Goal: Task Accomplishment & Management: Use online tool/utility

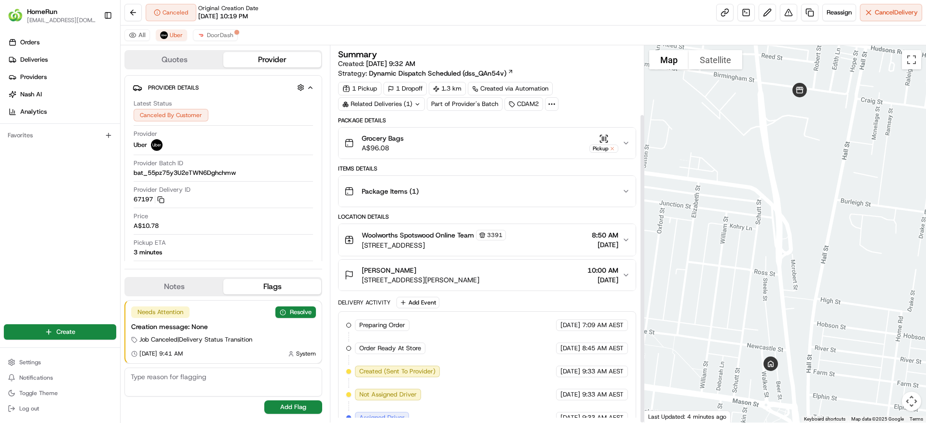
scroll to position [83, 0]
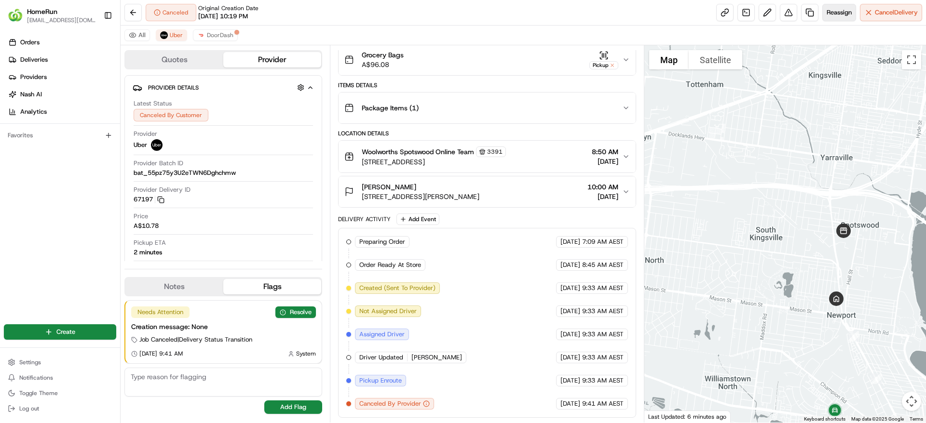
click at [828, 8] on span "Reassign" at bounding box center [838, 12] width 25 height 9
click at [846, 12] on span "Reassign" at bounding box center [838, 12] width 25 height 9
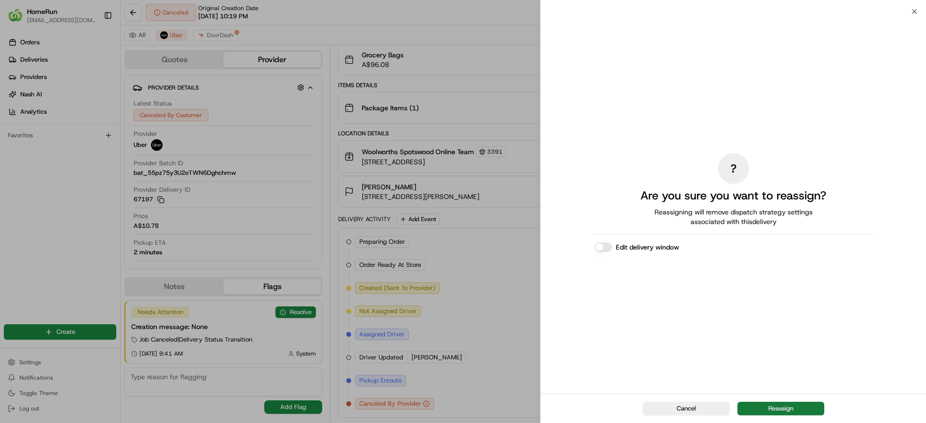
click at [756, 408] on button "Reassign" at bounding box center [780, 408] width 87 height 13
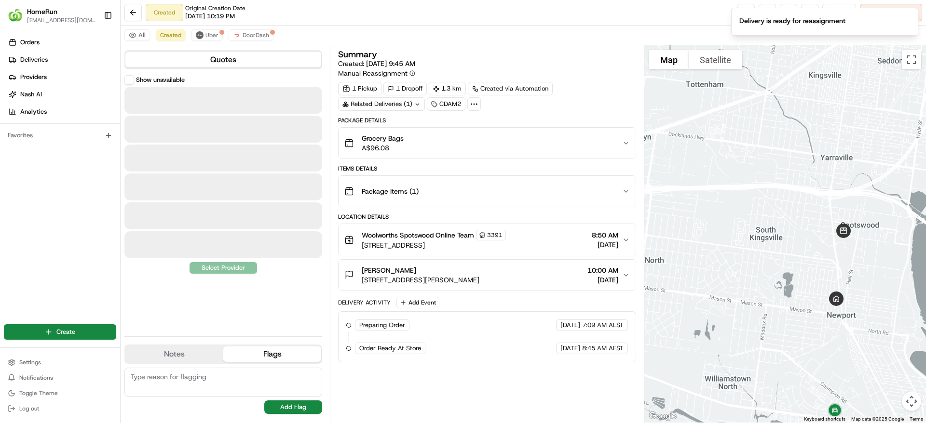
scroll to position [0, 0]
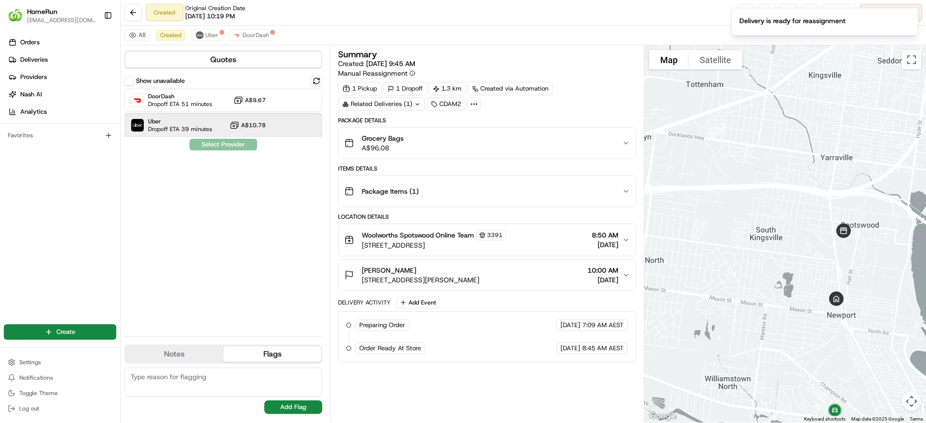
click at [221, 120] on div "Uber Dropoff ETA 39 minutes A$10.78" at bounding box center [223, 125] width 198 height 23
click at [218, 141] on button "Assign Provider" at bounding box center [223, 145] width 68 height 12
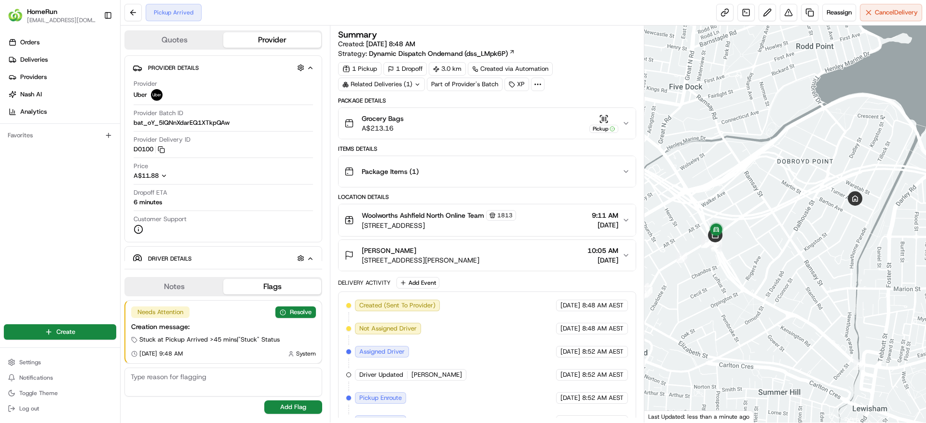
scroll to position [110, 0]
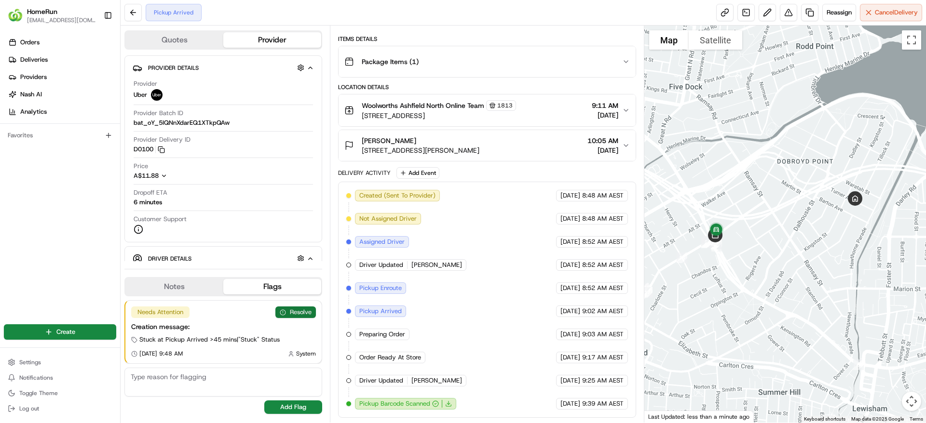
click at [301, 313] on button "Resolve" at bounding box center [295, 313] width 40 height 12
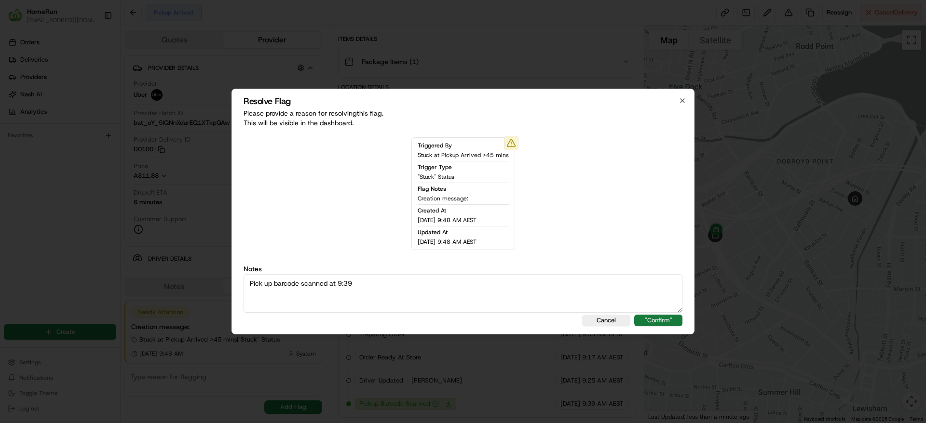
type textarea "Pick up barcode scanned at 9:39"
click at [679, 319] on button ""Confirm"" at bounding box center [658, 321] width 48 height 12
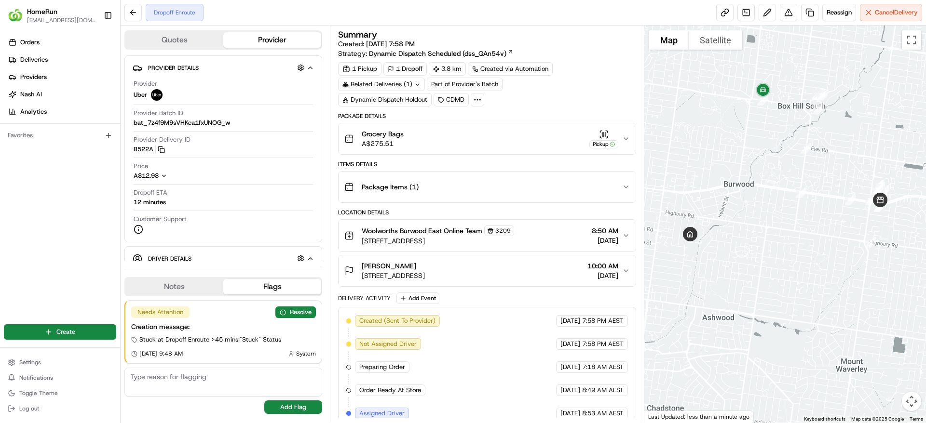
click at [410, 84] on div "Related Deliveries (1)" at bounding box center [381, 84] width 87 height 13
click at [397, 120] on span "265529227" at bounding box center [394, 123] width 35 height 9
click at [308, 310] on button "Resolve" at bounding box center [295, 313] width 40 height 12
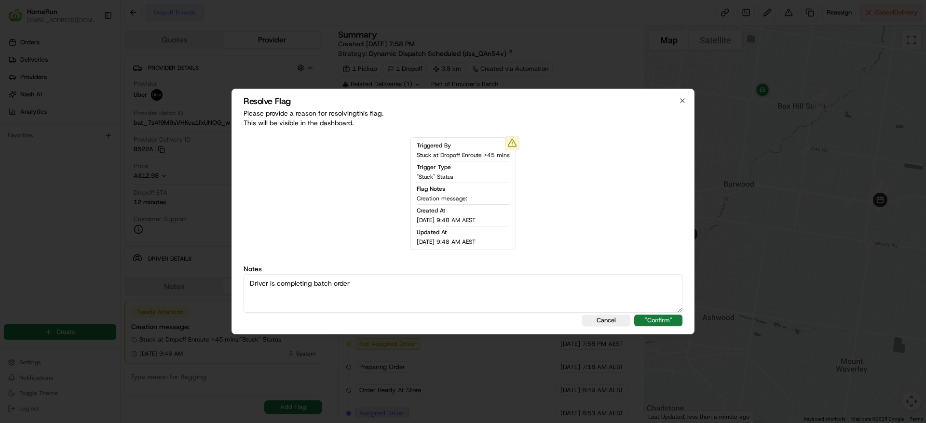
type textarea "Driver is completing batch order"
click at [671, 320] on button ""Confirm"" at bounding box center [658, 321] width 48 height 12
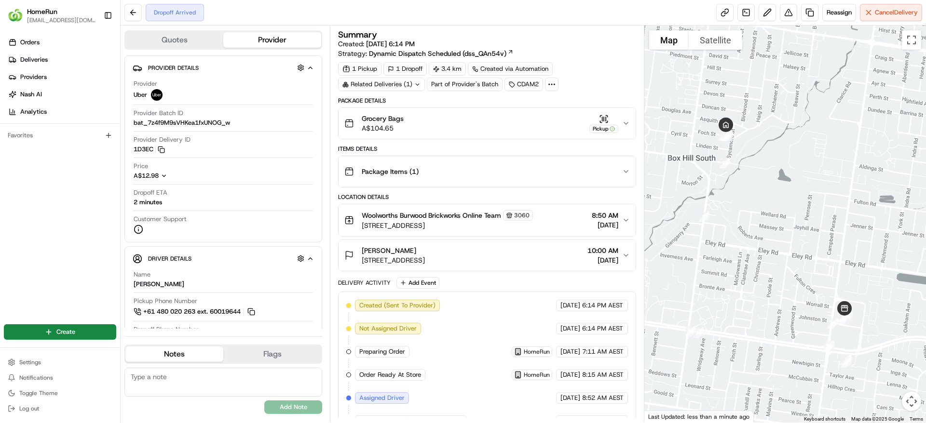
scroll to position [156, 0]
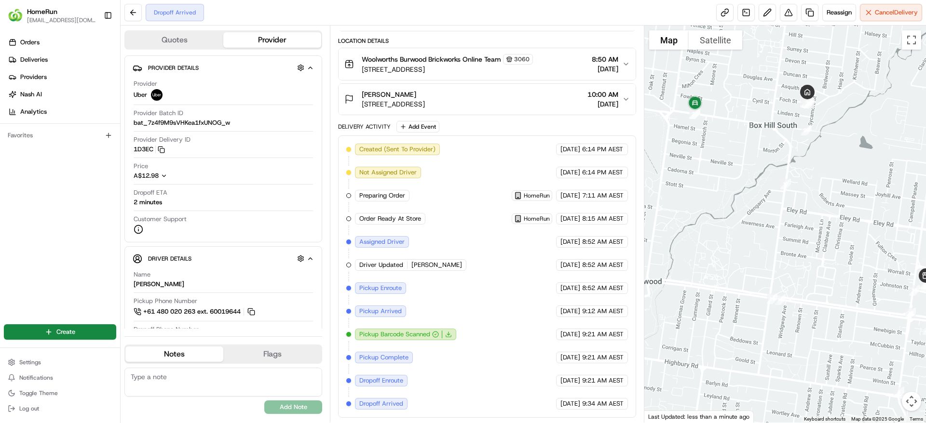
drag, startPoint x: 819, startPoint y: 290, endPoint x: 912, endPoint y: 260, distance: 97.7
click at [912, 260] on div at bounding box center [785, 224] width 282 height 397
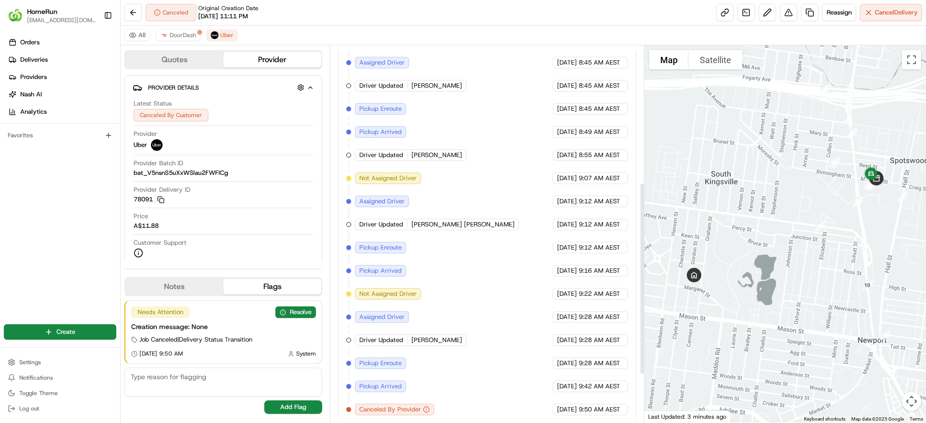
scroll to position [361, 0]
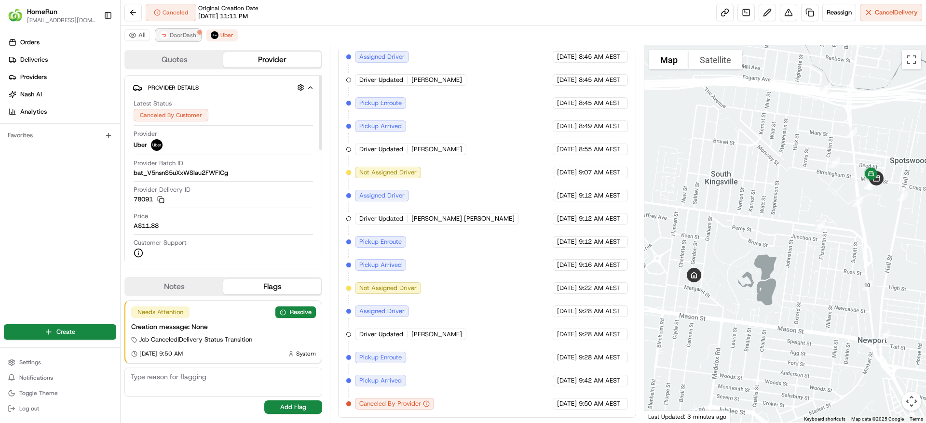
click at [191, 39] on span "DoorDash" at bounding box center [183, 35] width 27 height 8
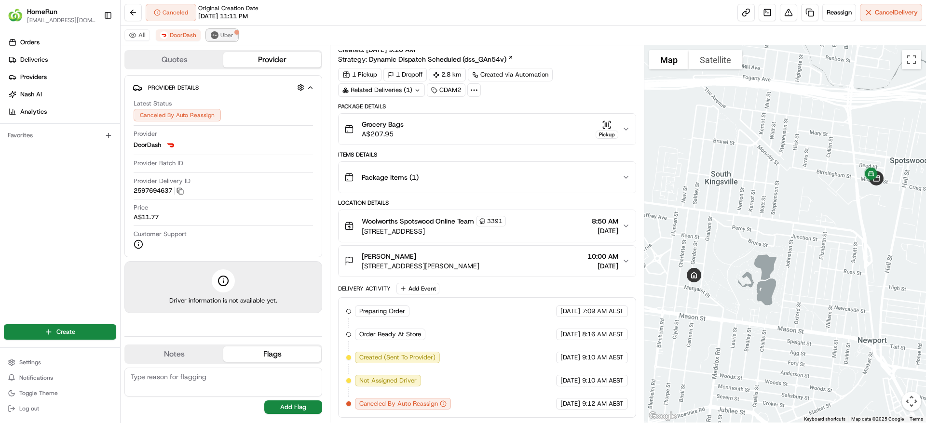
click at [221, 38] on span "Uber" at bounding box center [226, 35] width 13 height 8
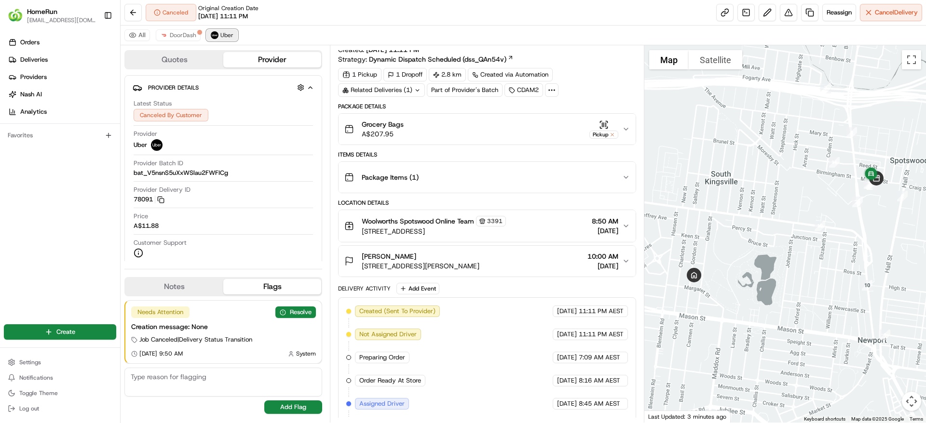
scroll to position [361, 0]
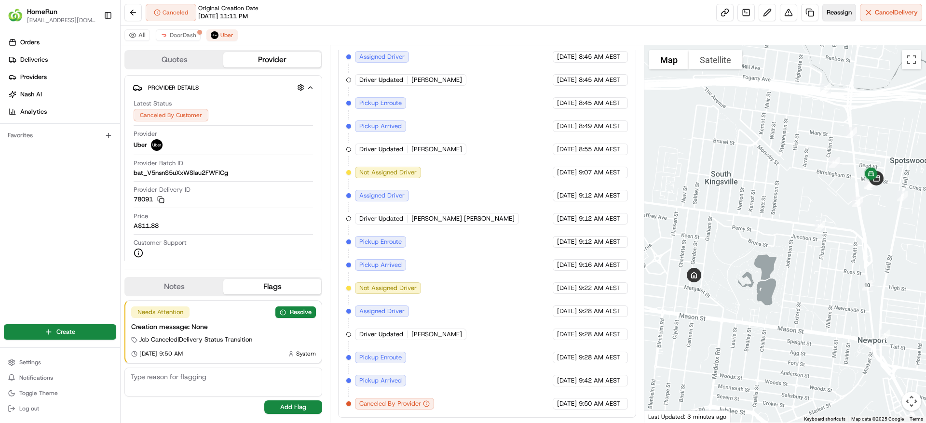
click at [830, 7] on button "Reassign" at bounding box center [839, 12] width 34 height 17
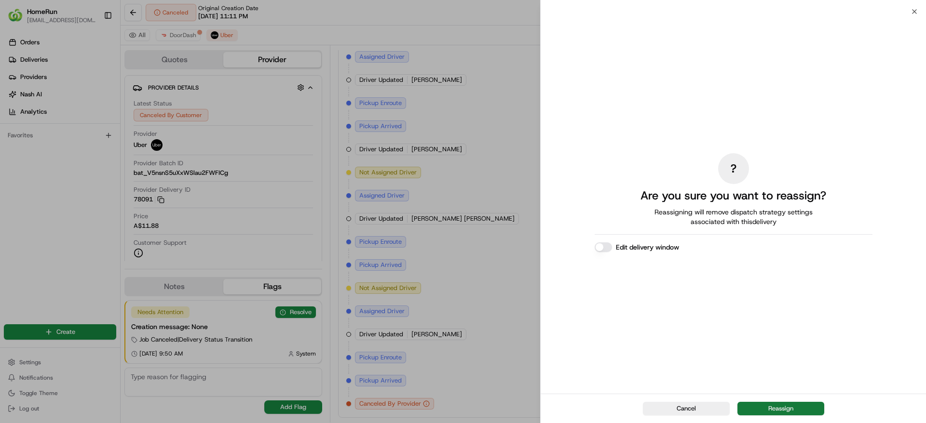
click at [760, 407] on button "Reassign" at bounding box center [780, 408] width 87 height 13
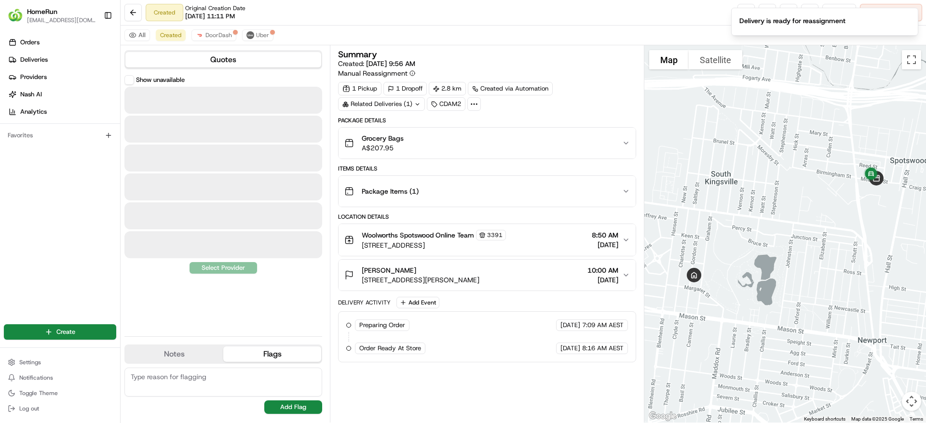
scroll to position [0, 0]
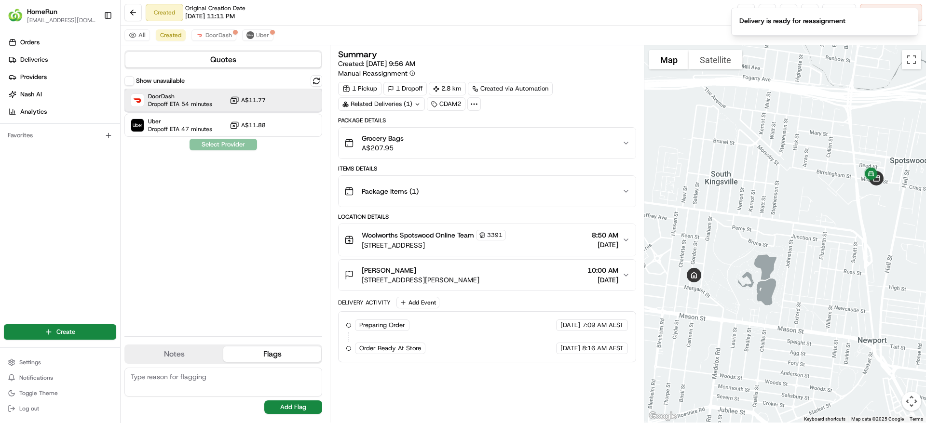
click at [223, 109] on div "DoorDash Dropoff ETA 54 minutes A$11.77" at bounding box center [223, 100] width 198 height 23
click at [227, 143] on button "Assign Provider" at bounding box center [223, 145] width 68 height 12
click at [258, 33] on span "Uber" at bounding box center [262, 35] width 13 height 8
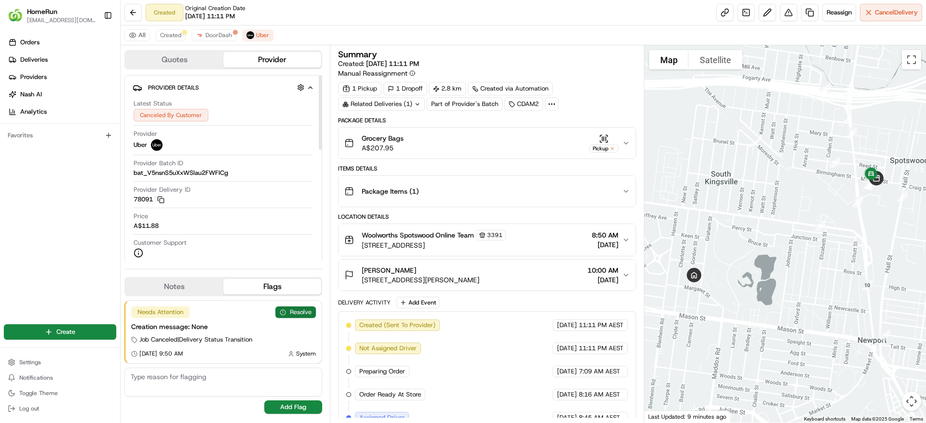
click at [310, 313] on button "Resolve" at bounding box center [295, 313] width 40 height 12
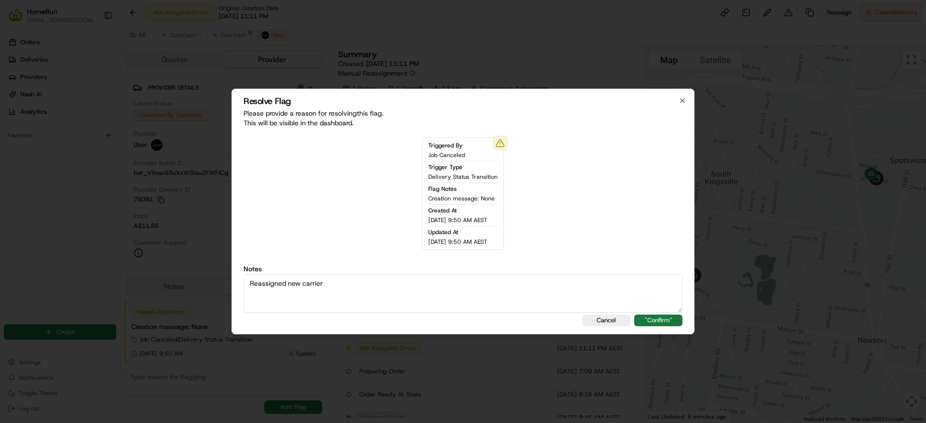
type textarea "Reassigned new carrier"
click at [656, 317] on button ""Confirm"" at bounding box center [658, 321] width 48 height 12
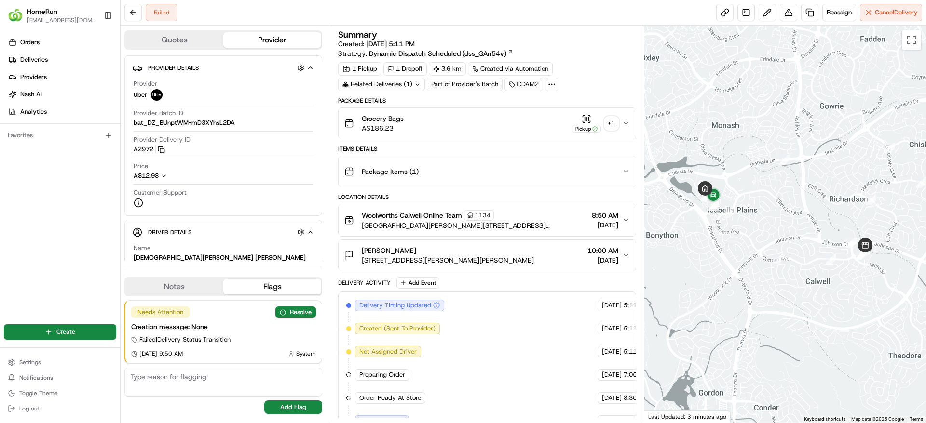
scroll to position [249, 0]
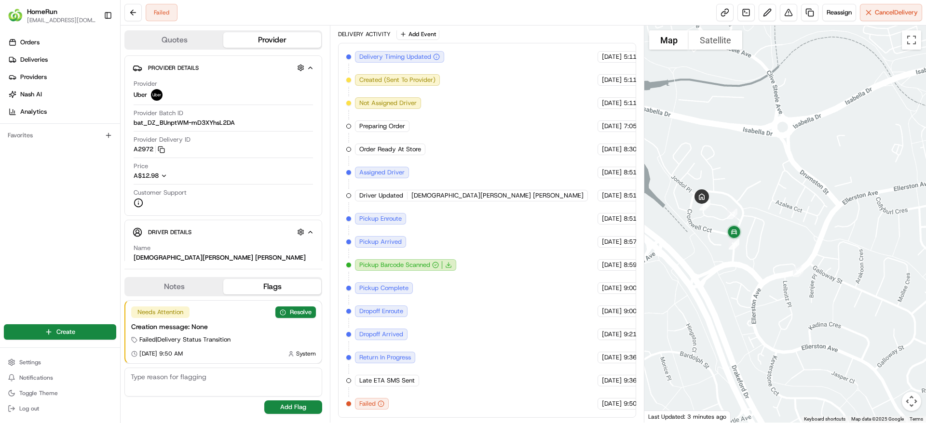
drag, startPoint x: 710, startPoint y: 194, endPoint x: 729, endPoint y: 197, distance: 19.9
click at [729, 197] on div at bounding box center [785, 224] width 282 height 397
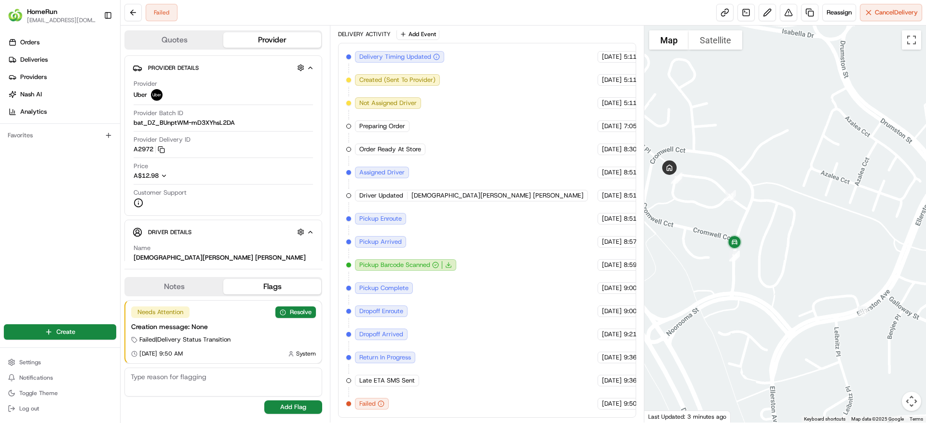
drag, startPoint x: 706, startPoint y: 196, endPoint x: 760, endPoint y: 202, distance: 54.7
click at [760, 202] on div at bounding box center [785, 224] width 282 height 397
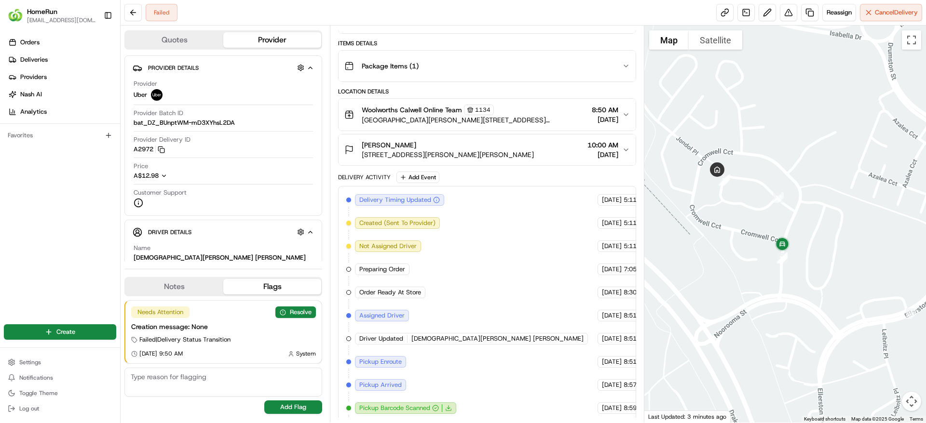
scroll to position [0, 0]
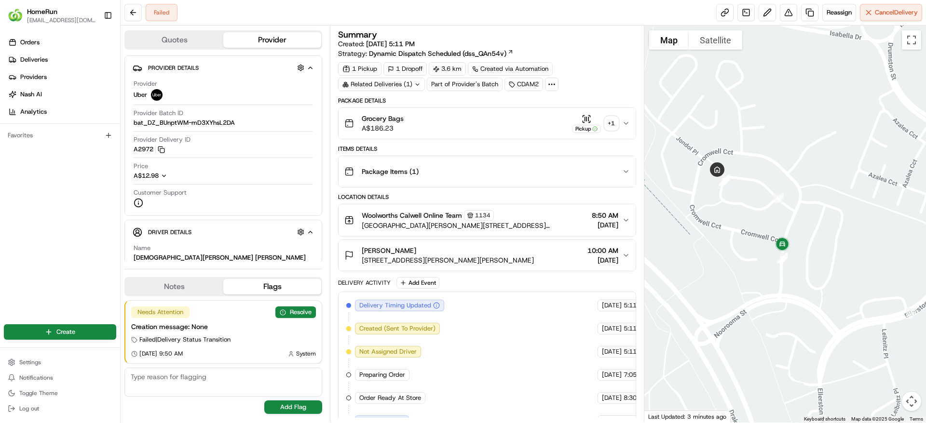
click at [472, 162] on div "Package Items ( 1 )" at bounding box center [482, 171] width 277 height 19
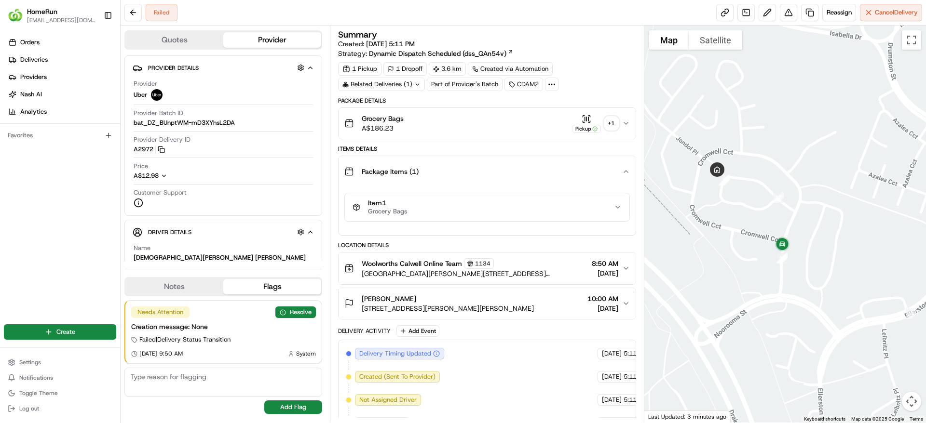
click at [474, 176] on div "Package Items ( 1 )" at bounding box center [482, 171] width 277 height 19
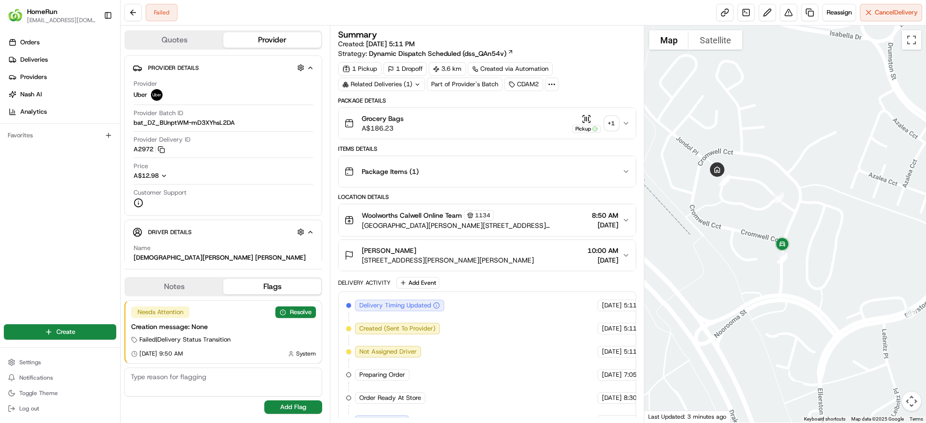
click at [470, 115] on div "Grocery Bags A$186.23 Pickup + 1" at bounding box center [482, 123] width 277 height 19
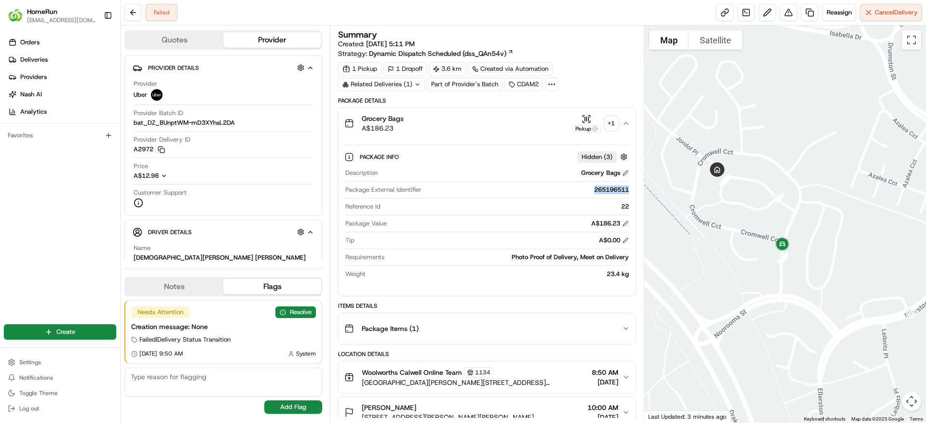
drag, startPoint x: 591, startPoint y: 186, endPoint x: 630, endPoint y: 186, distance: 39.0
click at [630, 186] on div "Package Info Hidden ( 3 ) Description Grocery Bags Package External Identifier …" at bounding box center [486, 213] width 296 height 149
copy div "265196511"
click at [310, 312] on button "Resolve" at bounding box center [295, 313] width 40 height 12
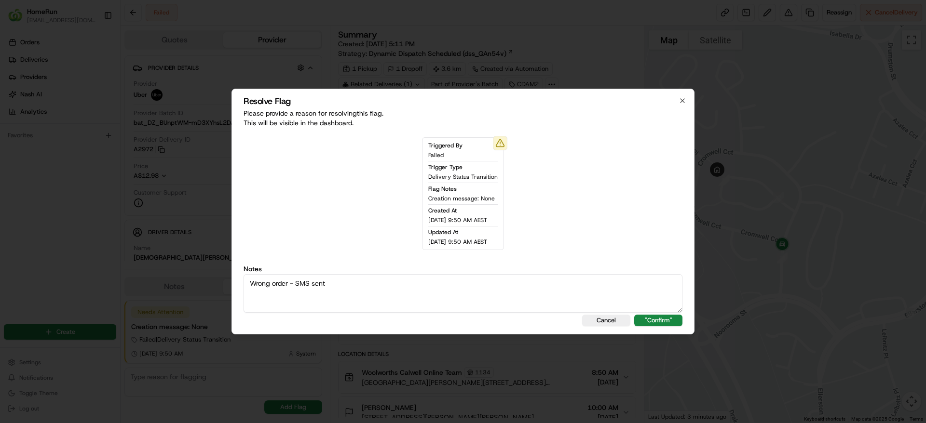
click at [253, 284] on textarea "Wrong order - SMS sent" at bounding box center [462, 293] width 439 height 39
click at [248, 283] on textarea "Wrong order - SMS sent" at bounding box center [462, 293] width 439 height 39
type textarea "DX had Wrong order - SMS sent"
click at [667, 315] on button ""Confirm"" at bounding box center [658, 321] width 48 height 12
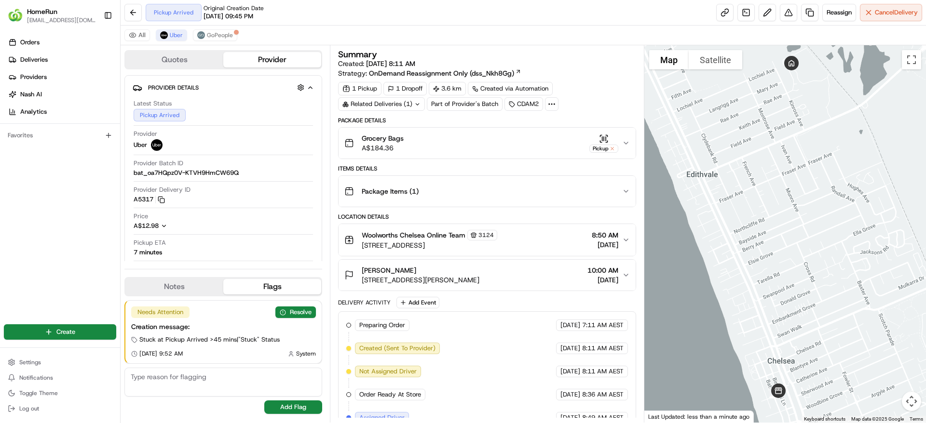
click at [849, 22] on div "Pickup Arrived Original Creation Date 08/23/2025 09:45 PM Reassign Cancel Deliv…" at bounding box center [523, 13] width 805 height 26
click at [835, 11] on span "Reassign" at bounding box center [838, 12] width 25 height 9
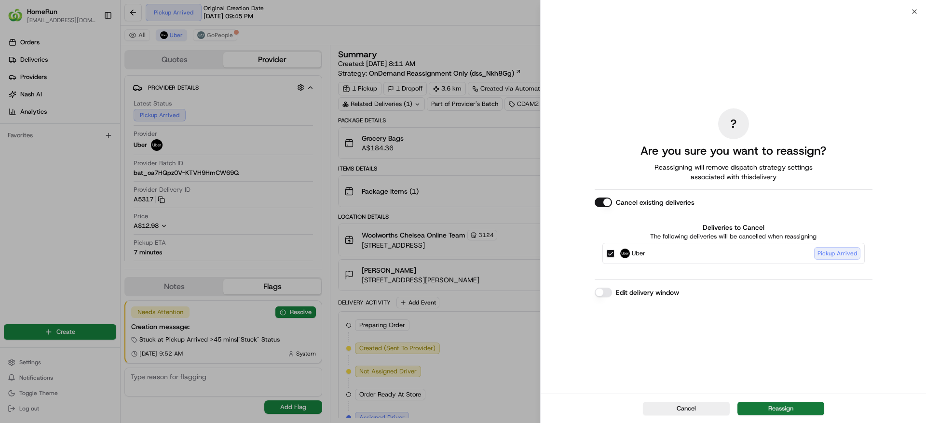
click at [790, 408] on button "Reassign" at bounding box center [780, 408] width 87 height 13
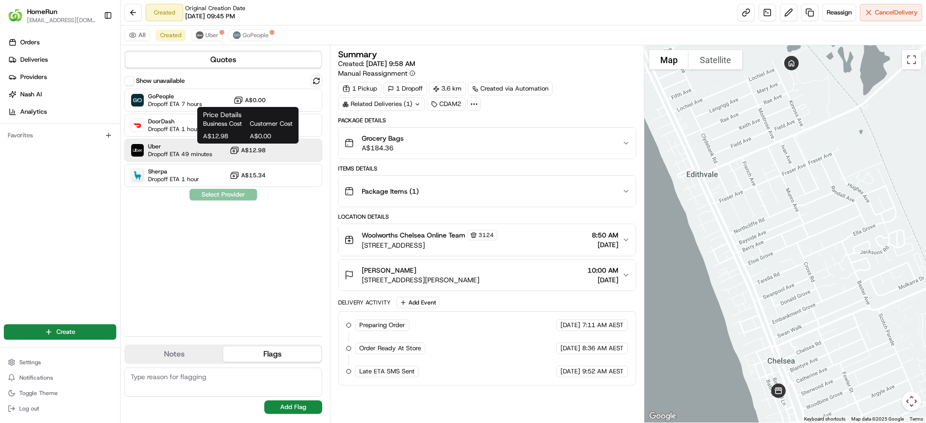
click at [233, 152] on icon at bounding box center [234, 151] width 10 height 10
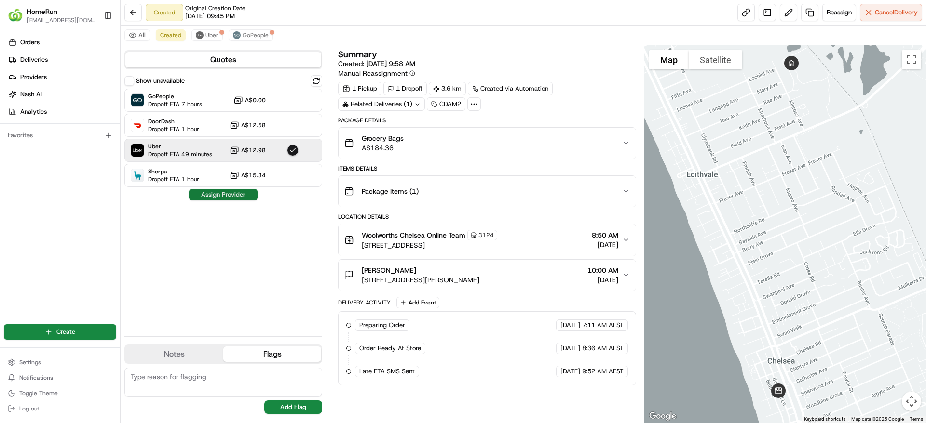
click at [226, 189] on button "Assign Provider" at bounding box center [223, 195] width 68 height 12
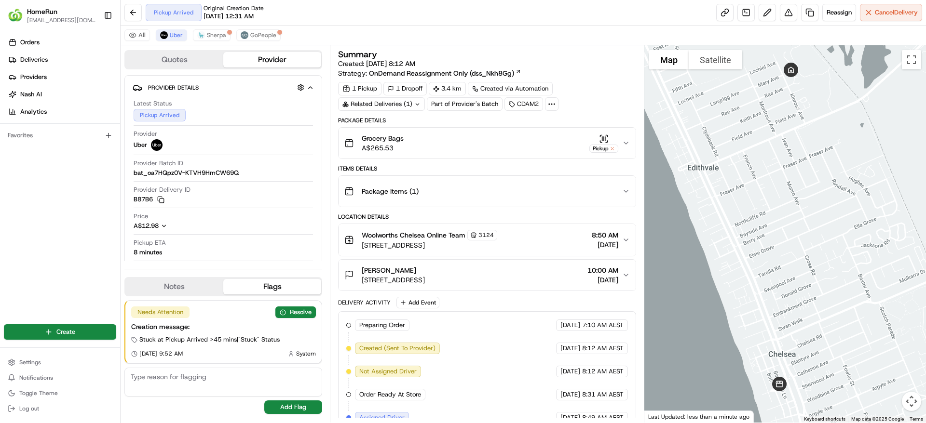
scroll to position [130, 0]
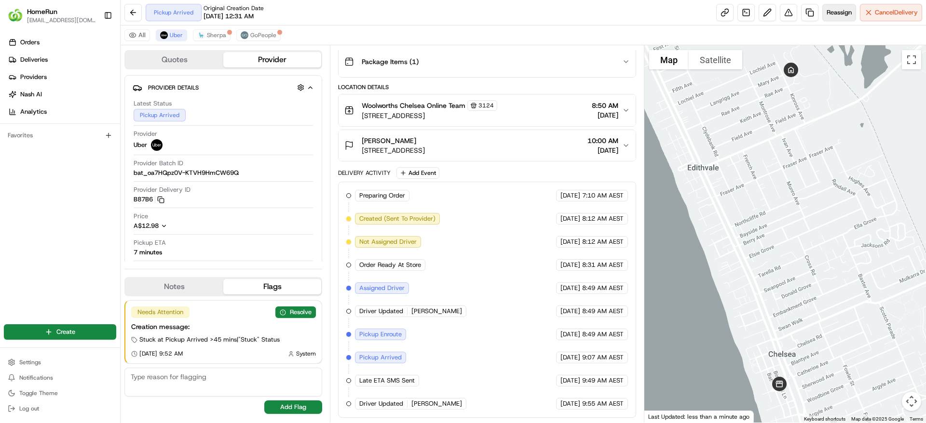
click at [835, 10] on span "Reassign" at bounding box center [838, 12] width 25 height 9
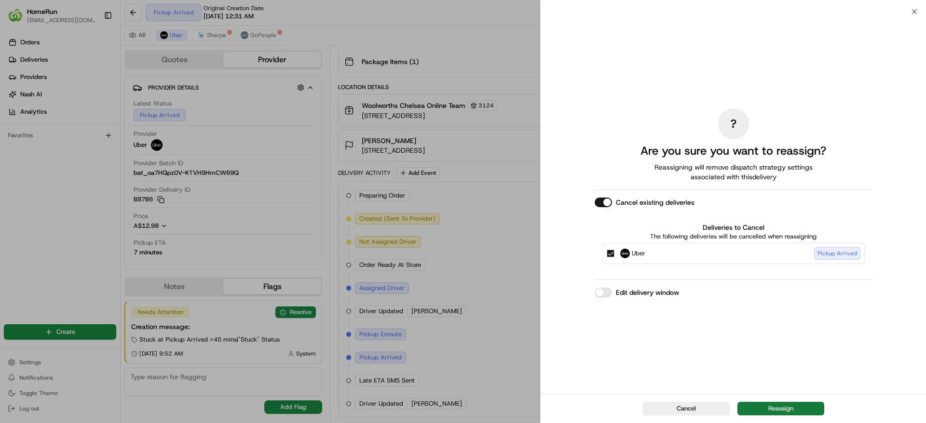
click at [805, 404] on button "Reassign" at bounding box center [780, 408] width 87 height 13
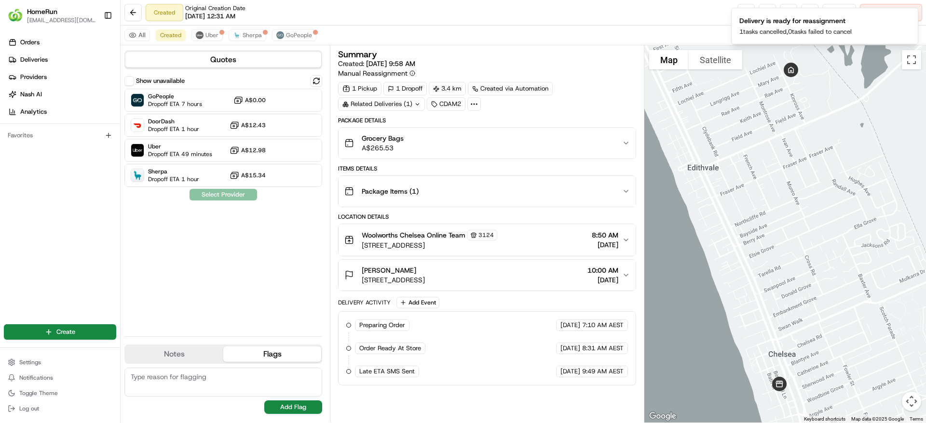
scroll to position [0, 0]
click at [203, 149] on span "Uber" at bounding box center [180, 147] width 64 height 8
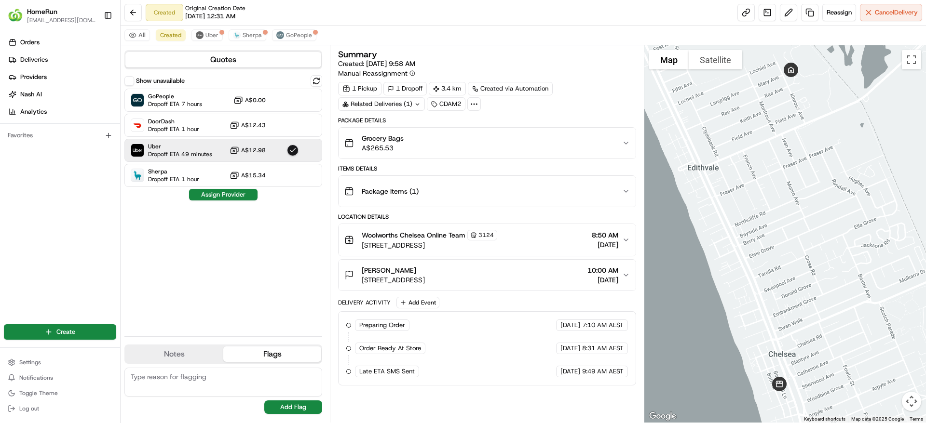
click at [225, 201] on div "Show unavailable GoPeople Dropoff ETA 7 hours A$0.00 DoorDash Dropoff ETA 1 hou…" at bounding box center [223, 202] width 198 height 254
click at [227, 197] on button "Assign Provider" at bounding box center [223, 195] width 68 height 12
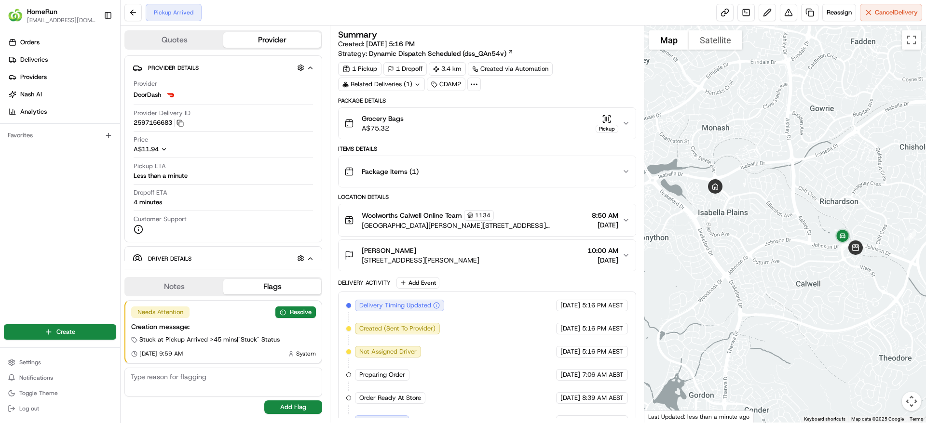
scroll to position [110, 0]
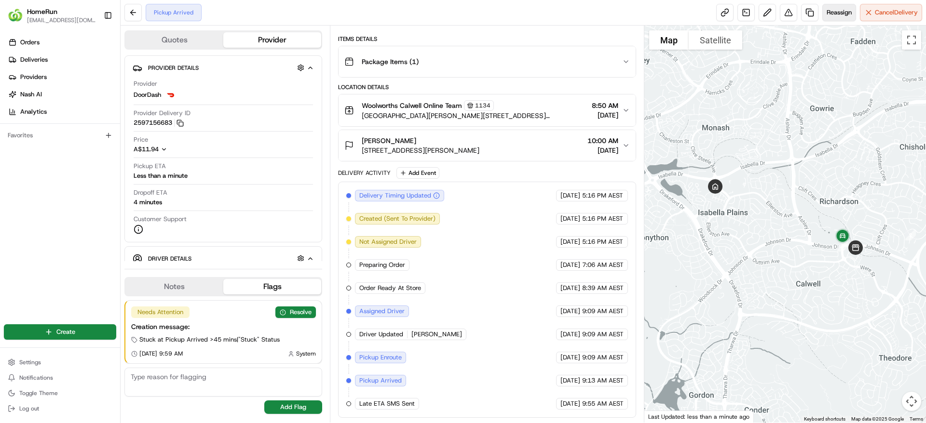
click at [838, 12] on span "Reassign" at bounding box center [838, 12] width 25 height 9
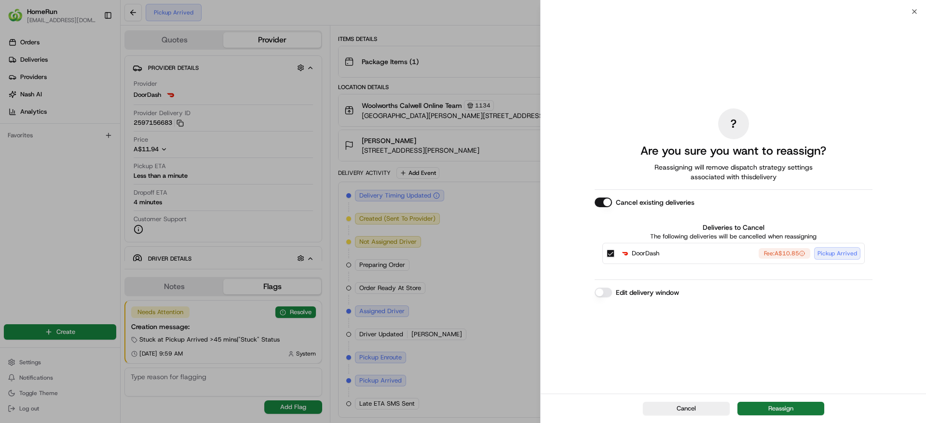
click at [775, 405] on button "Reassign" at bounding box center [780, 408] width 87 height 13
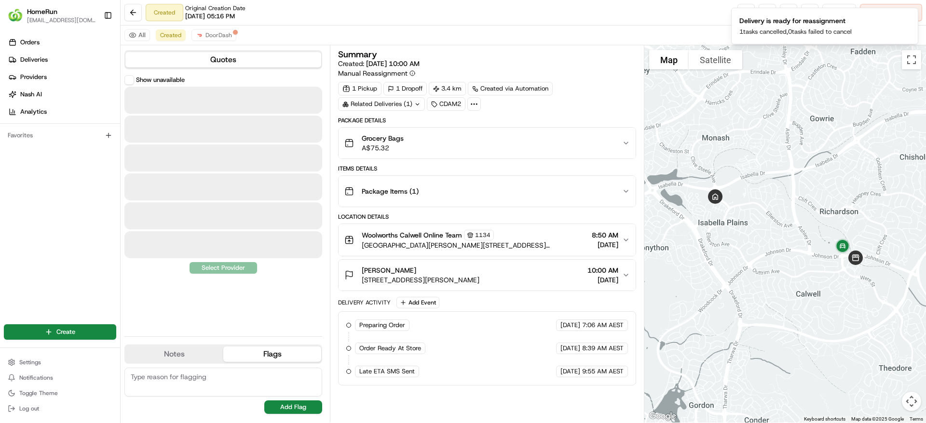
scroll to position [0, 0]
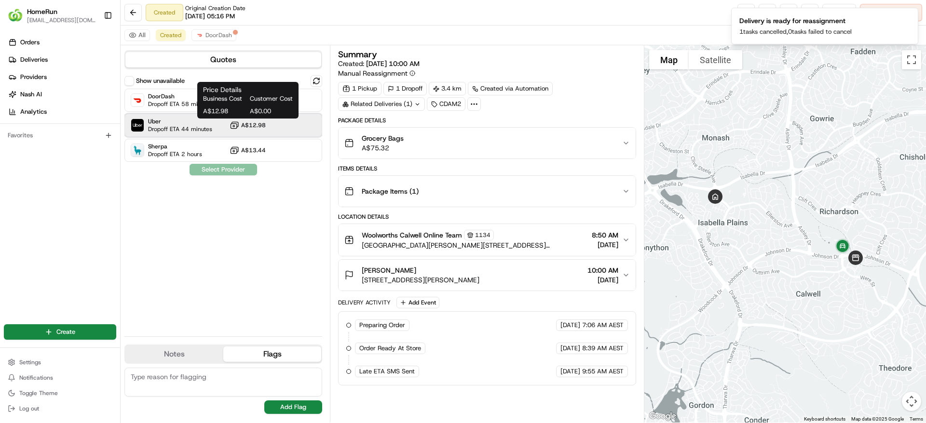
click at [209, 134] on div "Uber Dropoff ETA 44 minutes A$12.98" at bounding box center [223, 125] width 198 height 23
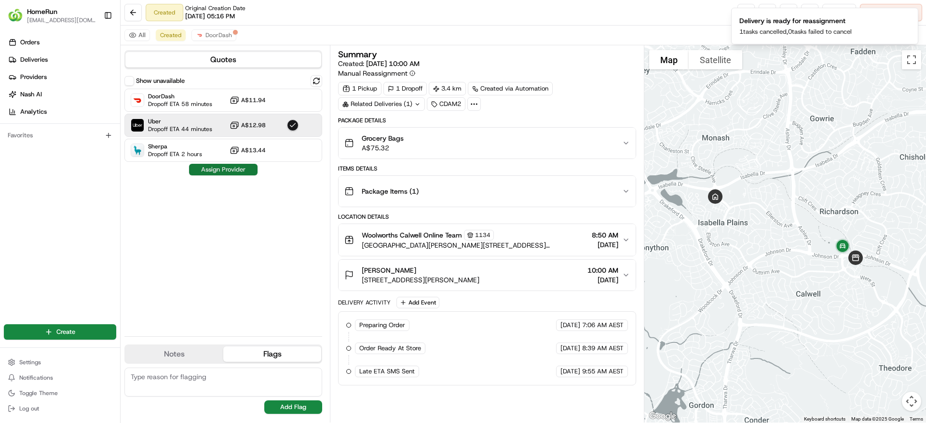
click at [215, 169] on button "Assign Provider" at bounding box center [223, 170] width 68 height 12
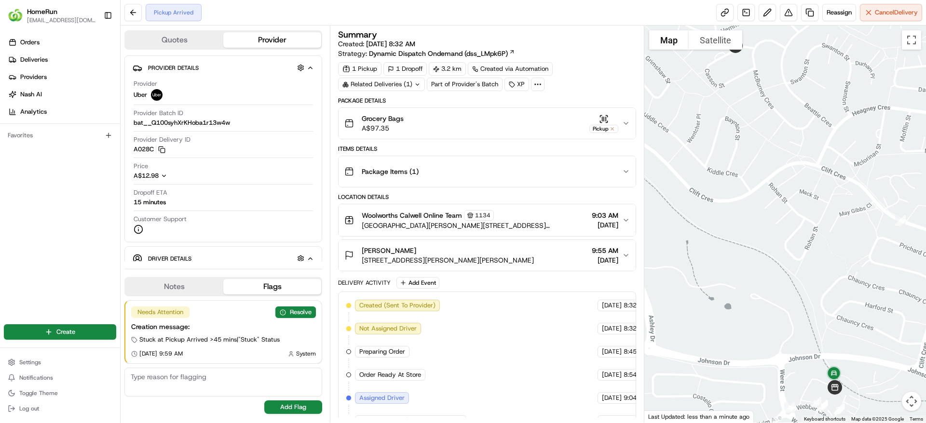
scroll to position [202, 0]
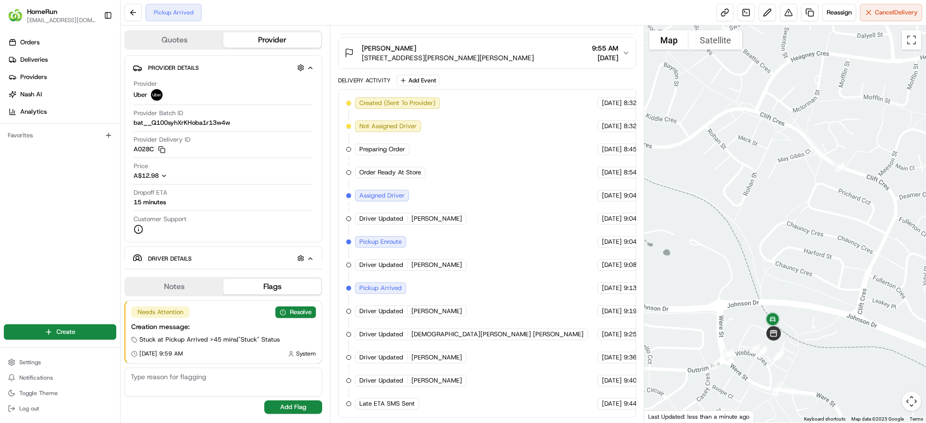
drag, startPoint x: 841, startPoint y: 334, endPoint x: 776, endPoint y: 276, distance: 86.7
click at [776, 276] on div at bounding box center [785, 224] width 282 height 397
drag, startPoint x: 821, startPoint y: 302, endPoint x: 821, endPoint y: 276, distance: 26.0
click at [821, 276] on div at bounding box center [785, 224] width 282 height 397
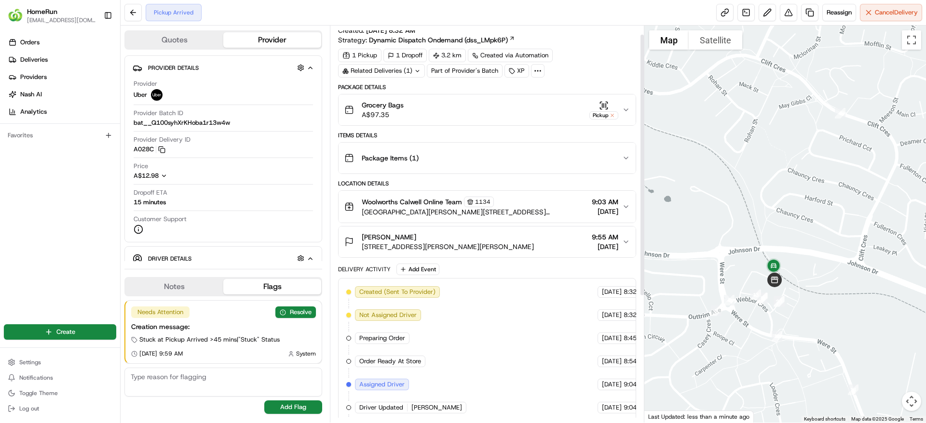
scroll to position [0, 0]
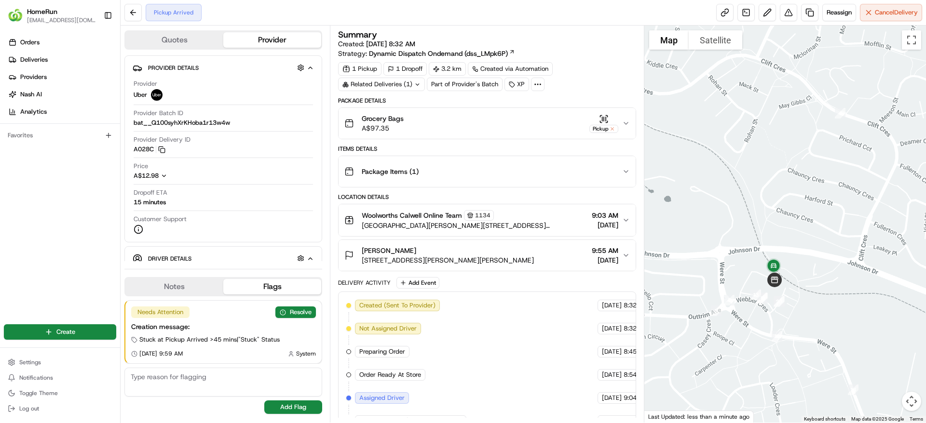
click at [408, 85] on div "Related Deliveries (1)" at bounding box center [381, 84] width 87 height 13
click at [399, 125] on span "266118537" at bounding box center [394, 123] width 35 height 9
click at [299, 311] on button "Resolve" at bounding box center [295, 313] width 40 height 12
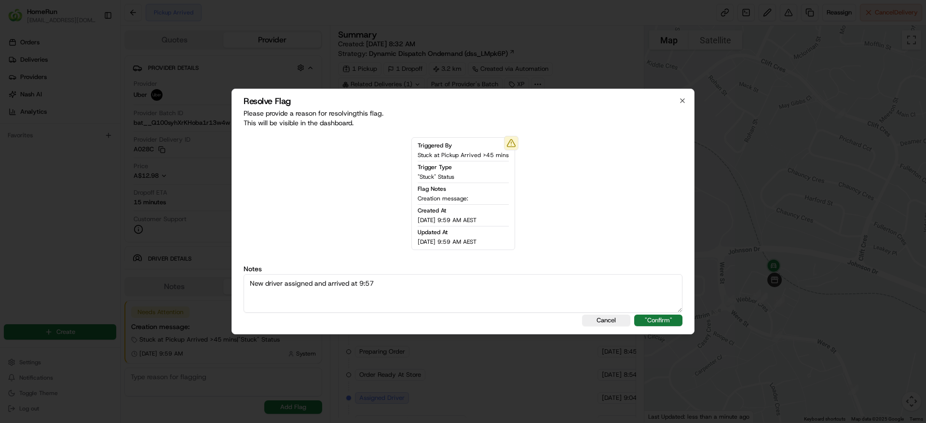
type textarea "New driver assigned and arrived at 9:57"
click at [672, 316] on button ""Confirm"" at bounding box center [658, 321] width 48 height 12
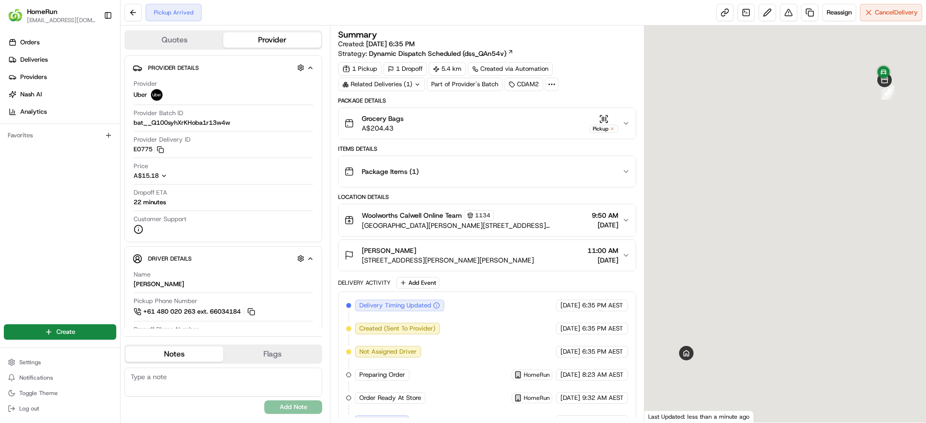
scroll to position [87, 0]
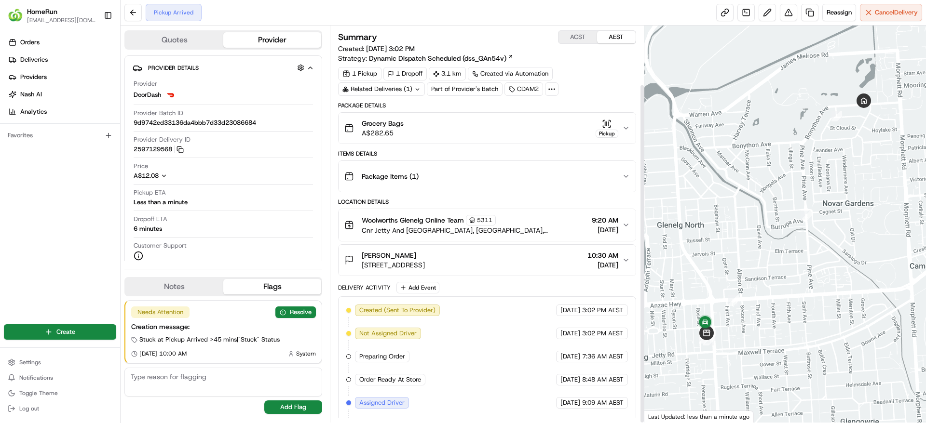
scroll to position [68, 0]
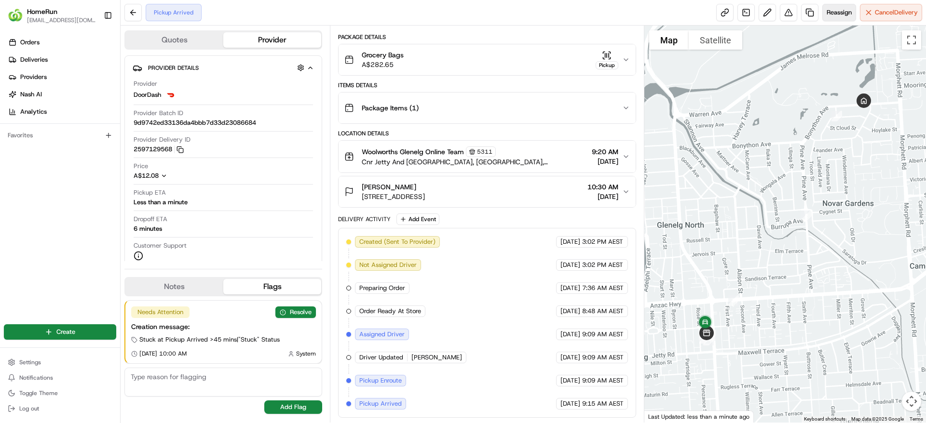
click at [832, 10] on span "Reassign" at bounding box center [838, 12] width 25 height 9
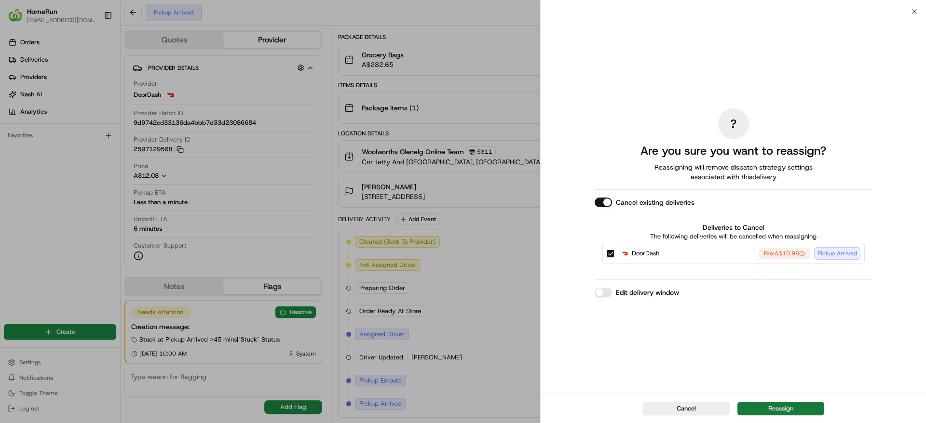
click at [781, 407] on button "Reassign" at bounding box center [780, 408] width 87 height 13
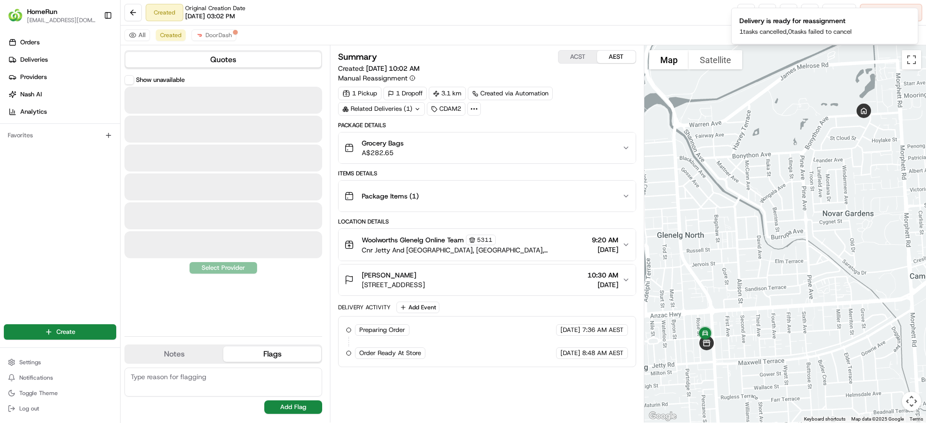
scroll to position [0, 0]
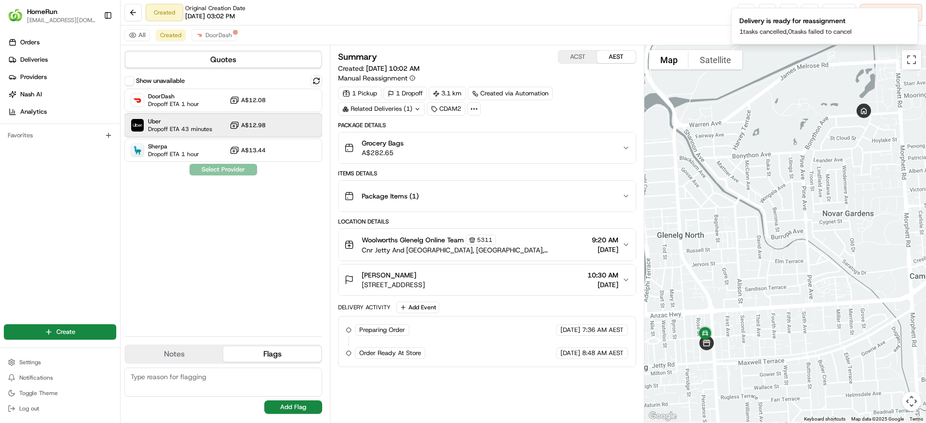
click at [221, 126] on div "Uber Dropoff ETA 43 minutes A$12.98" at bounding box center [223, 125] width 198 height 23
click at [225, 168] on button "Assign Provider" at bounding box center [223, 170] width 68 height 12
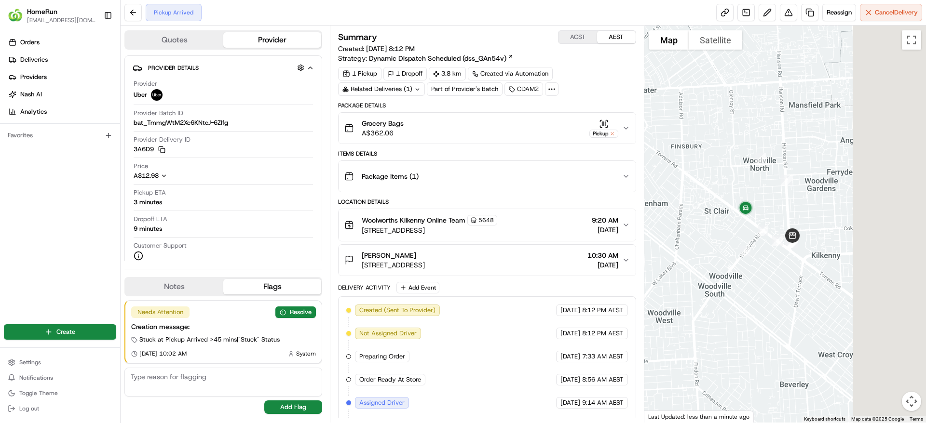
drag, startPoint x: 745, startPoint y: 293, endPoint x: 646, endPoint y: 253, distance: 106.4
click at [646, 253] on div at bounding box center [785, 224] width 282 height 397
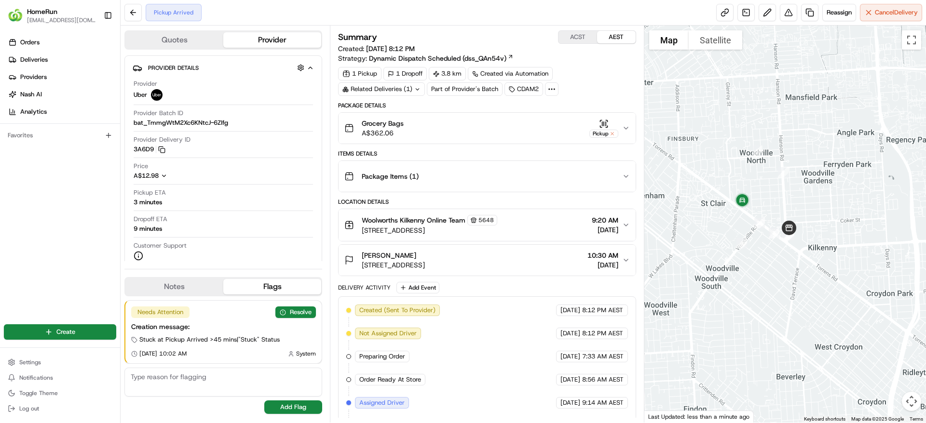
scroll to position [92, 0]
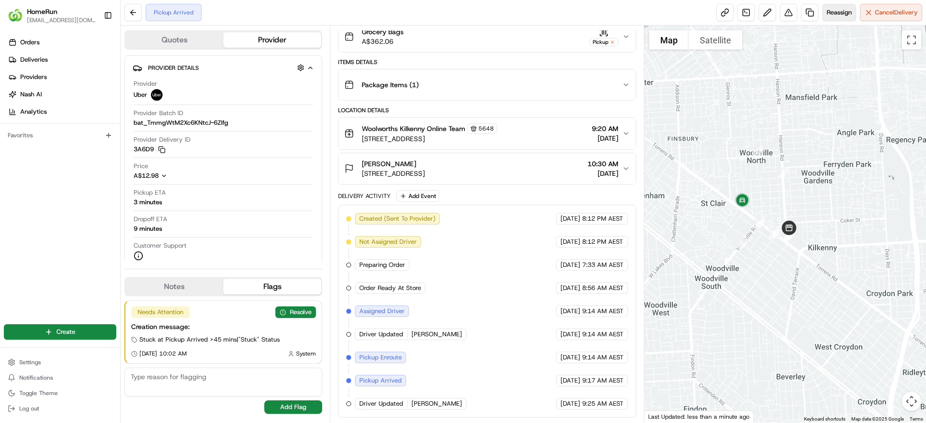
click at [831, 10] on span "Reassign" at bounding box center [838, 12] width 25 height 9
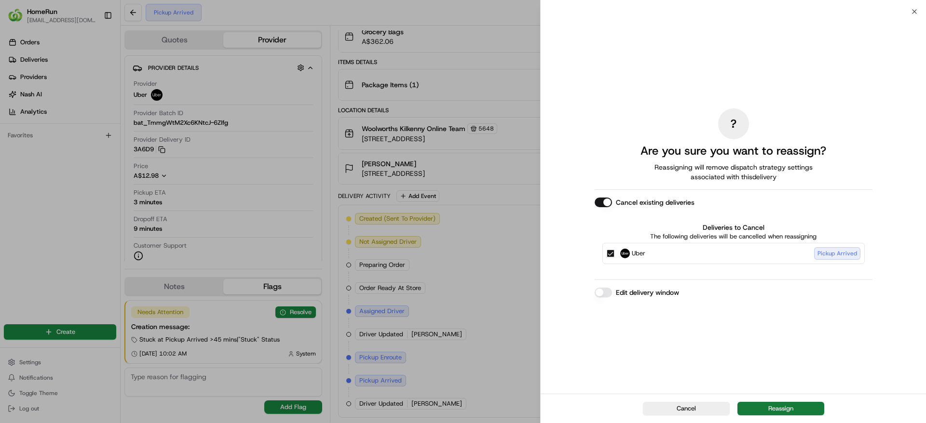
click at [777, 407] on button "Reassign" at bounding box center [780, 408] width 87 height 13
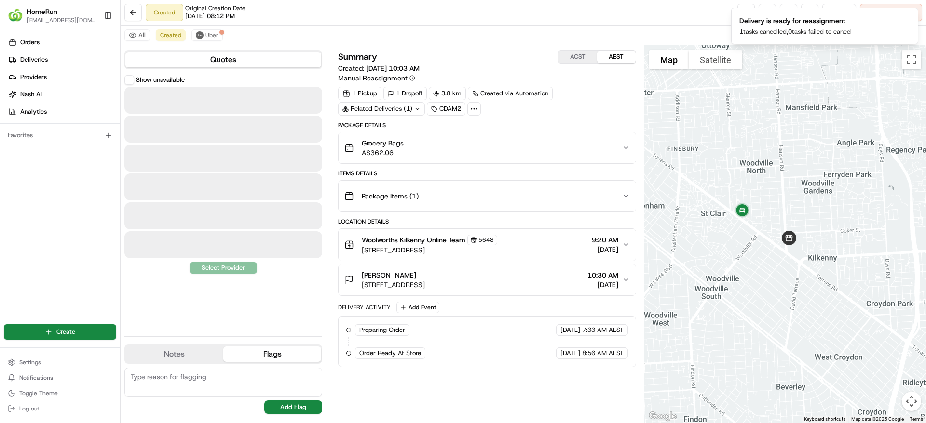
scroll to position [0, 0]
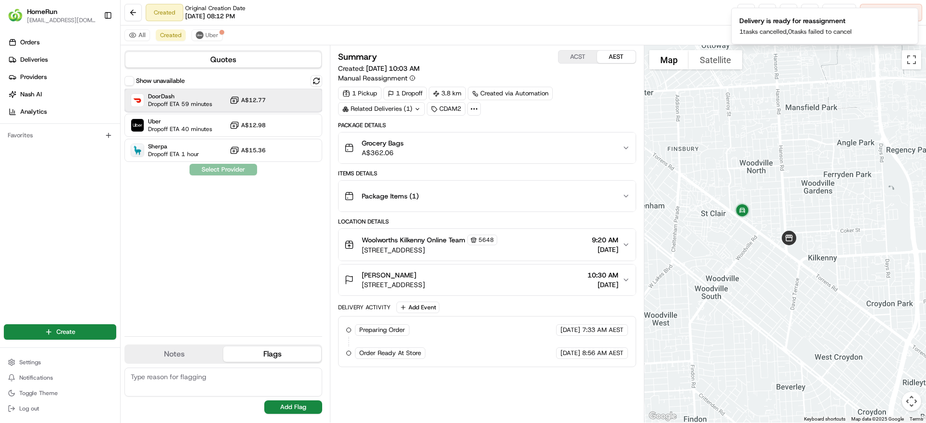
click at [199, 100] on span "Dropoff ETA 59 minutes" at bounding box center [180, 104] width 64 height 8
click at [223, 166] on button "Assign Provider" at bounding box center [223, 170] width 68 height 12
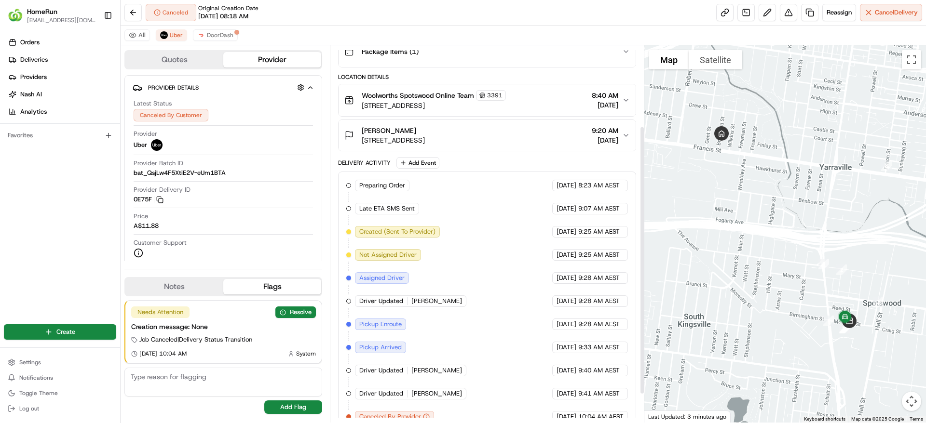
scroll to position [153, 0]
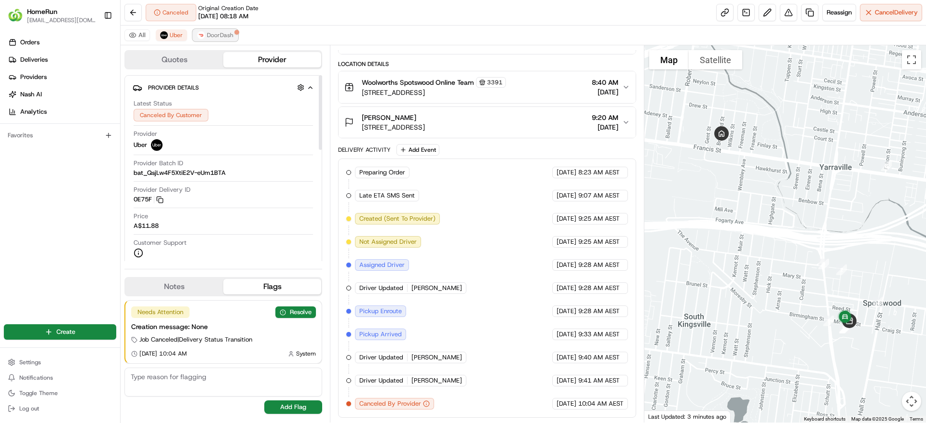
click at [226, 31] on span "DoorDash" at bounding box center [220, 35] width 27 height 8
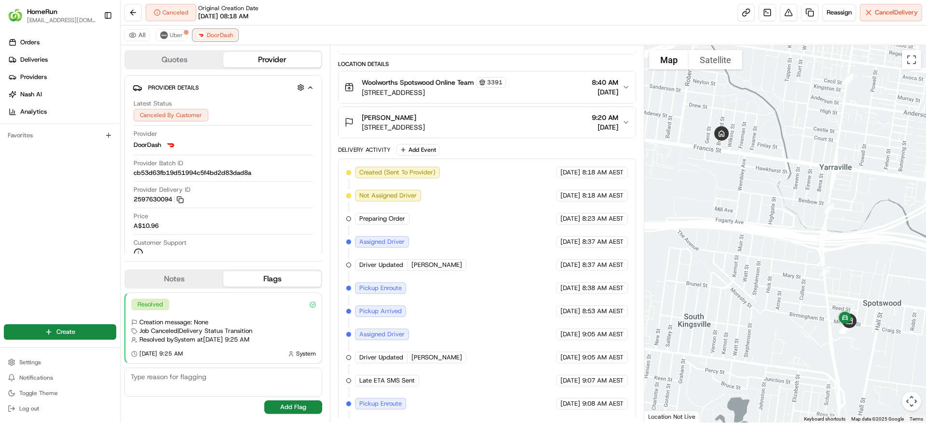
scroll to position [199, 0]
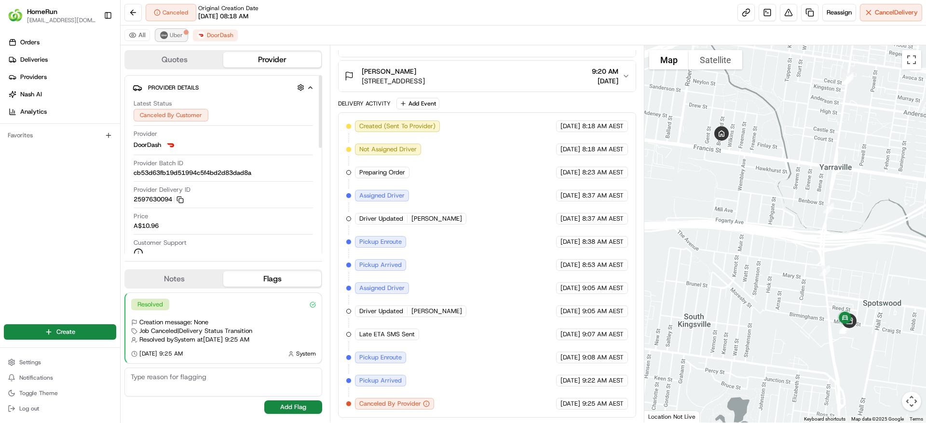
click at [177, 33] on span "Uber" at bounding box center [176, 35] width 13 height 8
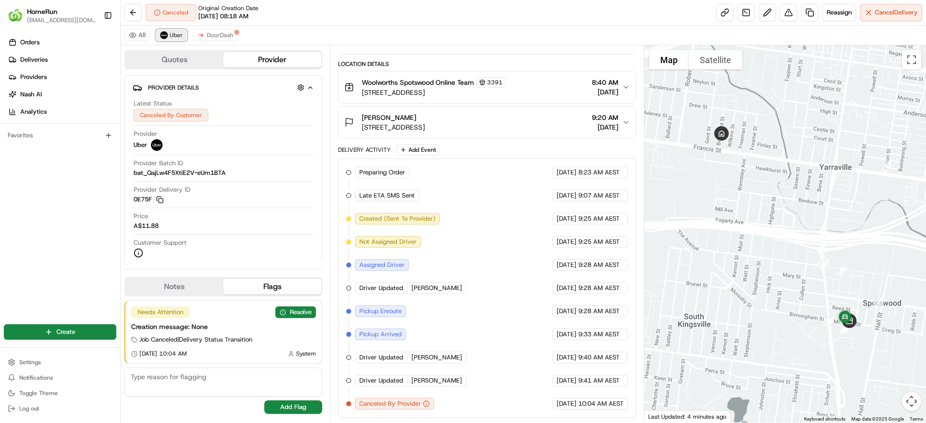
scroll to position [153, 0]
click at [290, 308] on button "Resolve" at bounding box center [295, 313] width 40 height 12
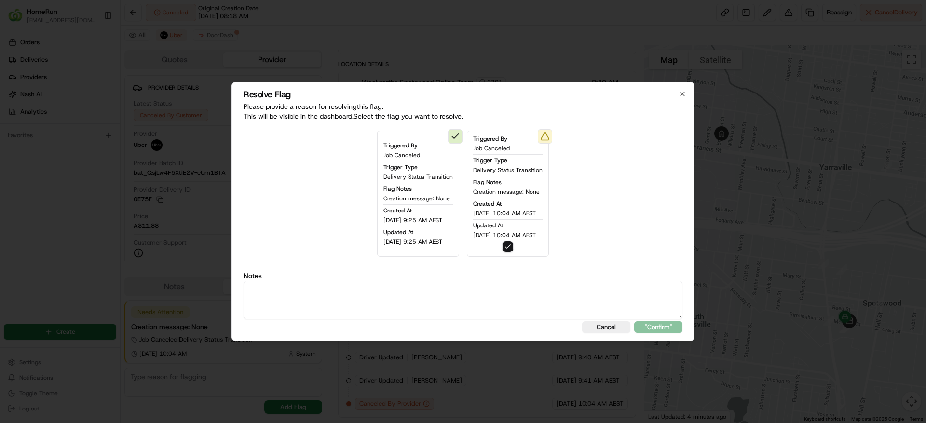
click at [375, 306] on textarea at bounding box center [462, 300] width 439 height 39
click at [271, 293] on textarea "Unfulfiled -" at bounding box center [462, 300] width 439 height 39
click at [342, 287] on textarea "Unfulfilled -" at bounding box center [462, 300] width 439 height 39
type textarea "Unfulfilled - left CX an SMS to call us back for a ref/rebooking"
click at [673, 328] on button ""Confirm"" at bounding box center [658, 328] width 48 height 12
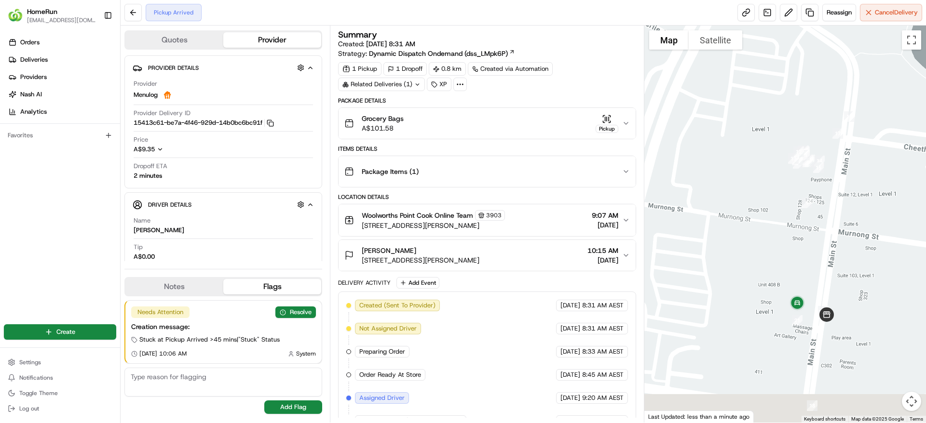
drag, startPoint x: 828, startPoint y: 233, endPoint x: 753, endPoint y: 179, distance: 92.9
click at [753, 179] on div at bounding box center [785, 224] width 282 height 397
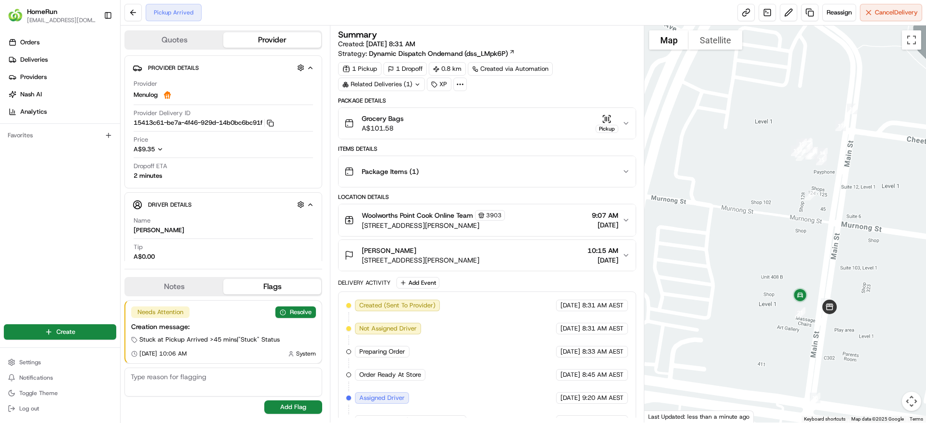
scroll to position [64, 0]
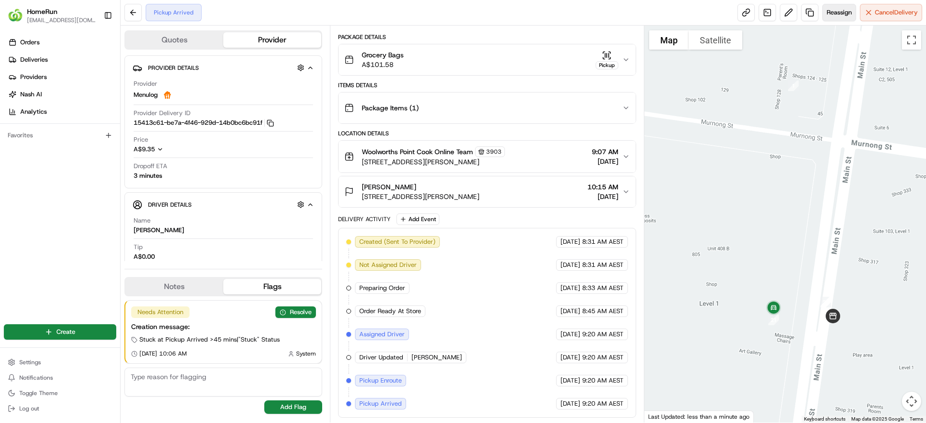
click at [840, 7] on button "Reassign" at bounding box center [839, 12] width 34 height 17
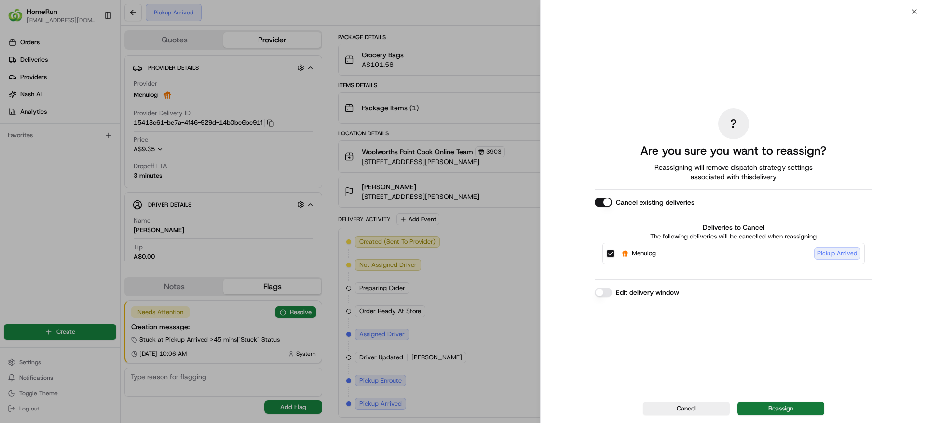
click at [760, 406] on button "Reassign" at bounding box center [780, 408] width 87 height 13
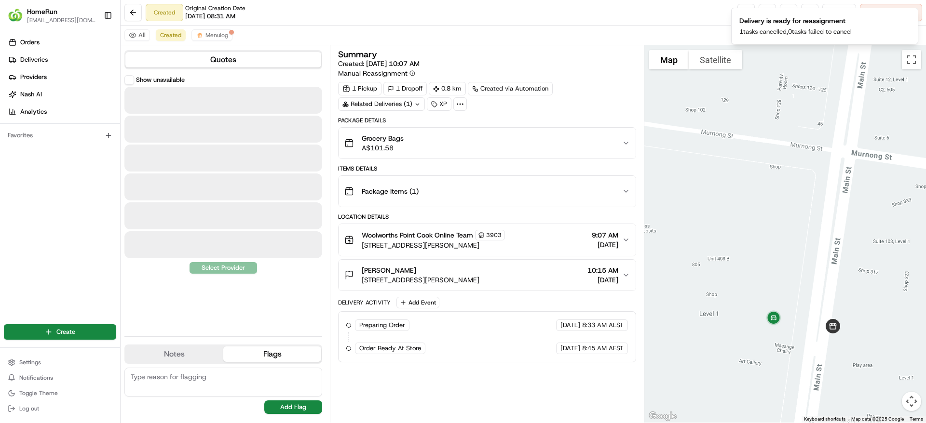
scroll to position [0, 0]
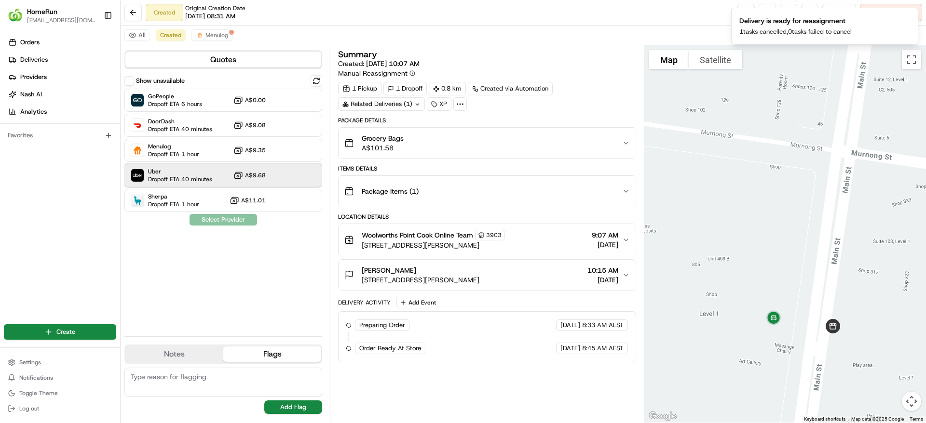
click at [226, 173] on div "Uber Dropoff ETA 40 minutes A$9.68" at bounding box center [223, 175] width 198 height 23
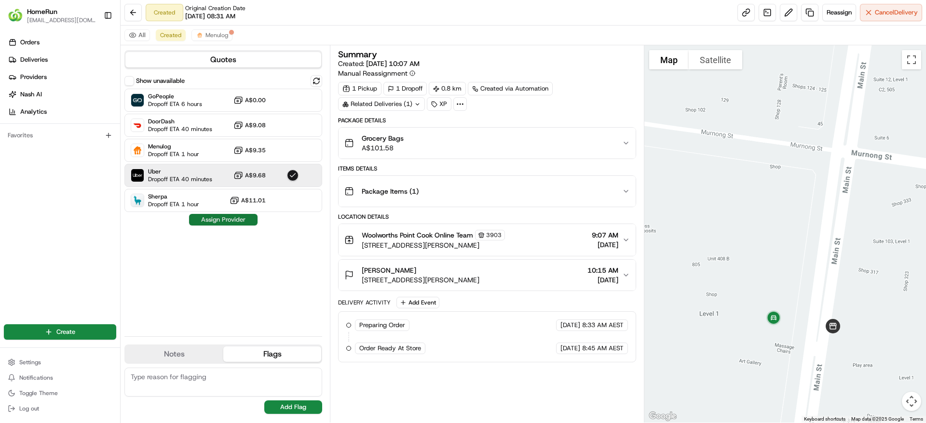
click at [224, 216] on button "Assign Provider" at bounding box center [223, 220] width 68 height 12
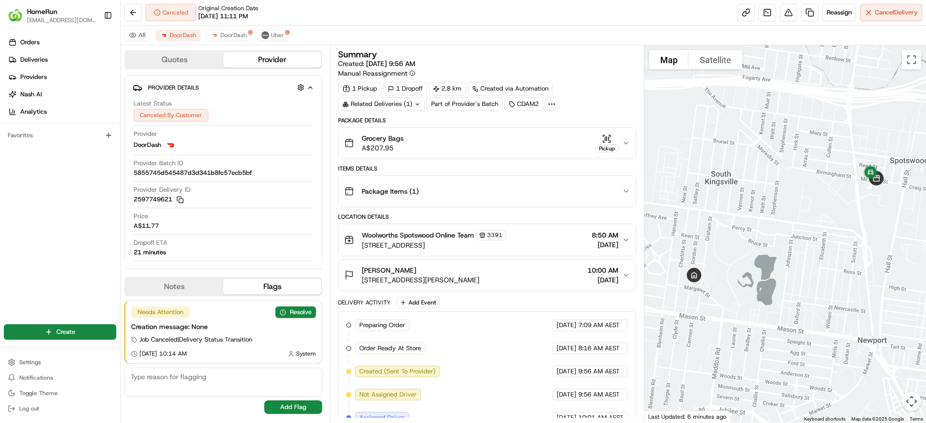
scroll to position [176, 0]
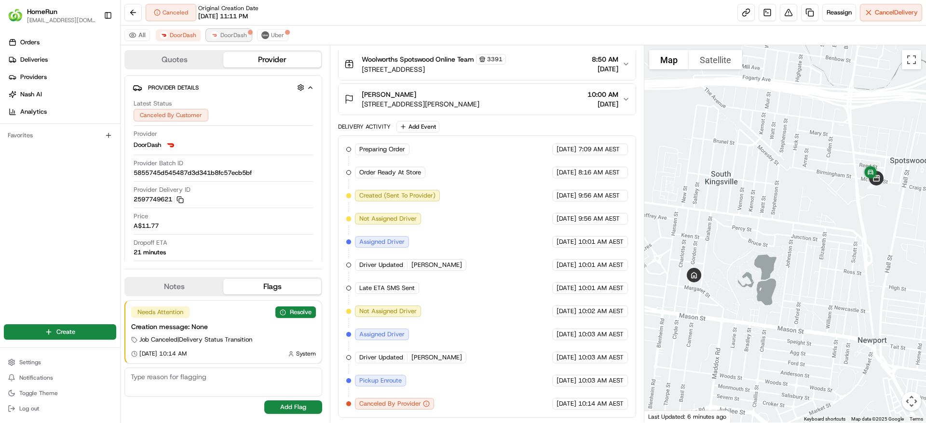
click at [218, 34] on button "DoorDash" at bounding box center [228, 35] width 45 height 12
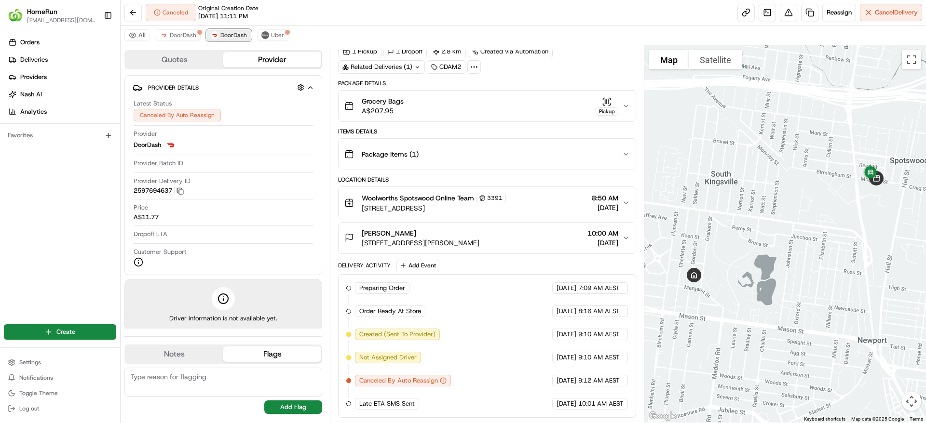
scroll to position [37, 0]
click at [269, 28] on div "All DoorDash DoorDash Uber" at bounding box center [523, 36] width 805 height 20
click at [271, 31] on span "Uber" at bounding box center [277, 35] width 13 height 8
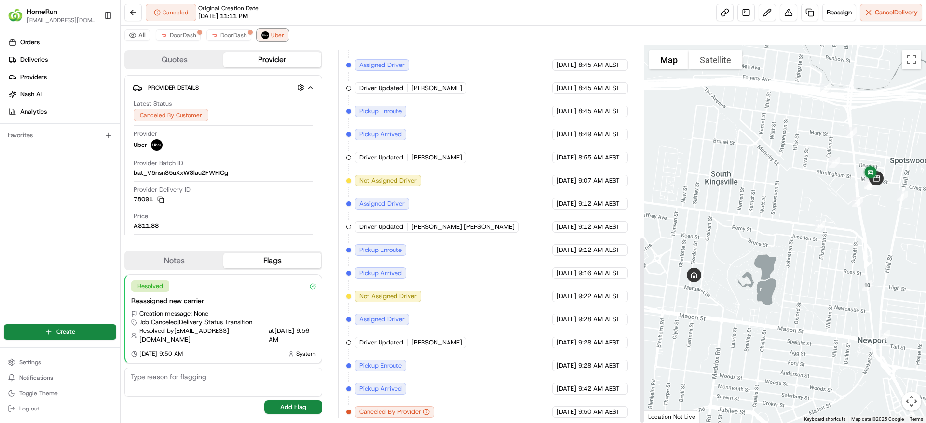
scroll to position [384, 0]
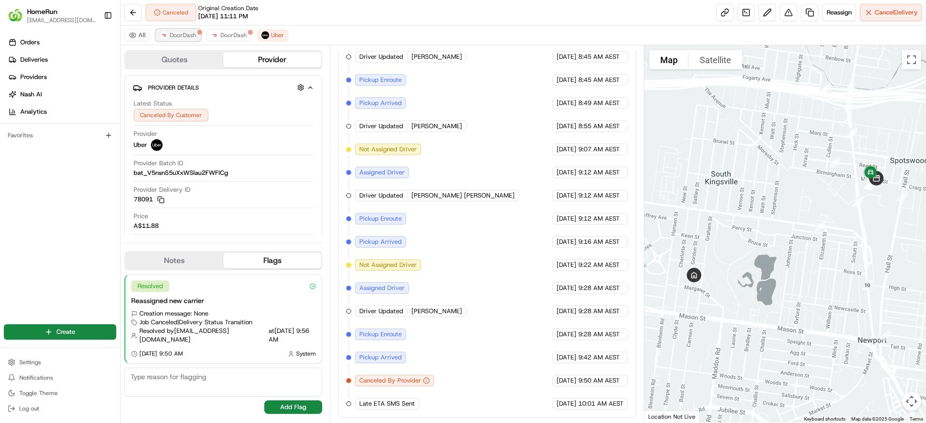
click at [183, 33] on span "DoorDash" at bounding box center [183, 35] width 27 height 8
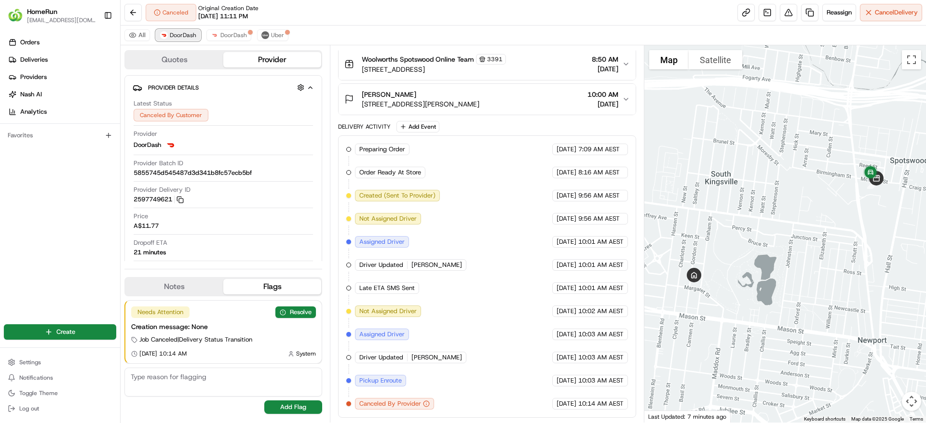
scroll to position [176, 0]
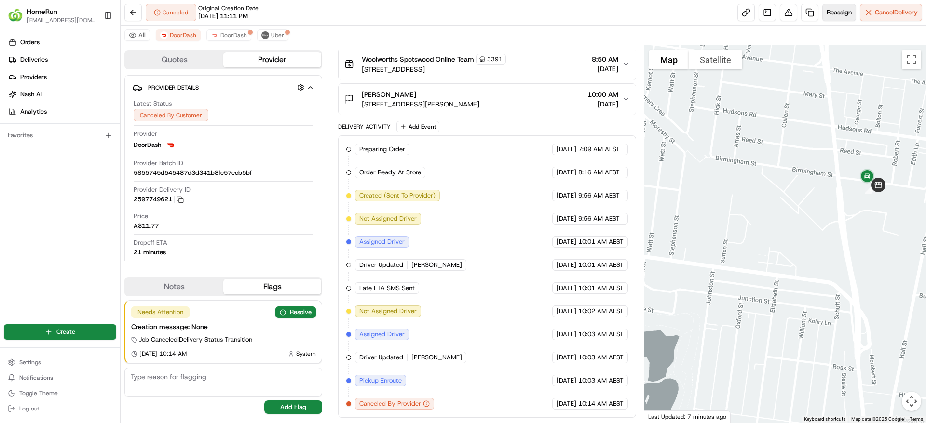
click at [844, 16] on span "Reassign" at bounding box center [838, 12] width 25 height 9
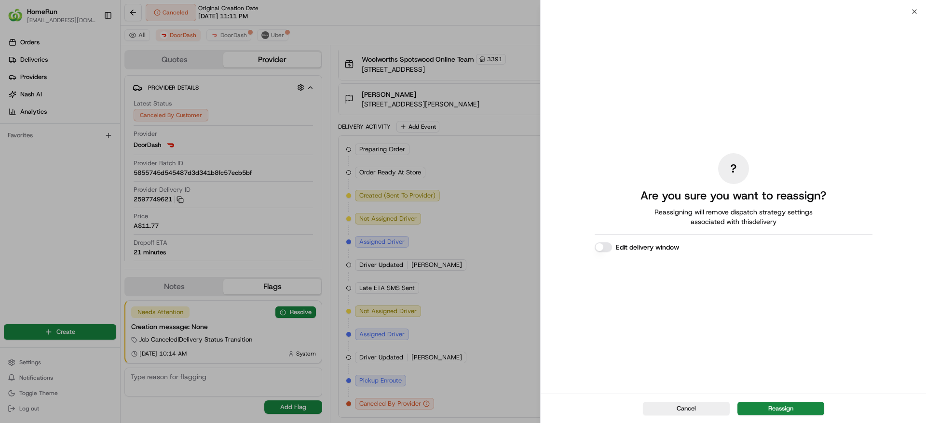
click at [791, 396] on div "Cancel Reassign" at bounding box center [732, 408] width 385 height 29
click at [768, 410] on button "Reassign" at bounding box center [780, 408] width 87 height 13
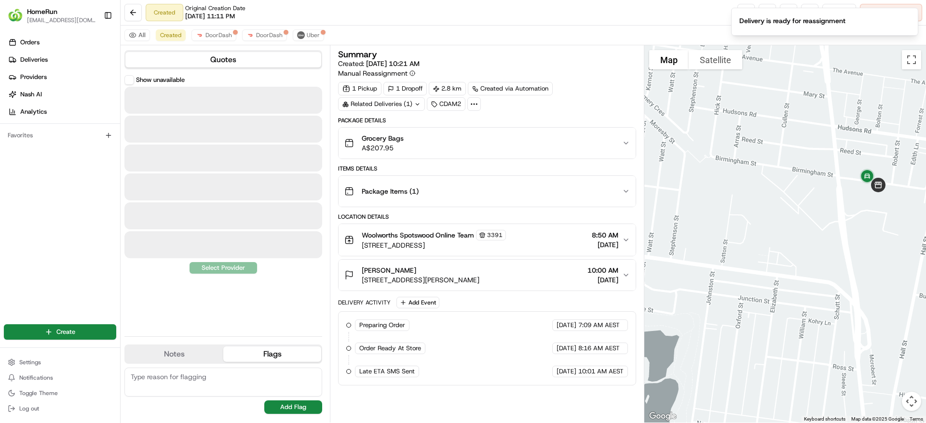
scroll to position [0, 0]
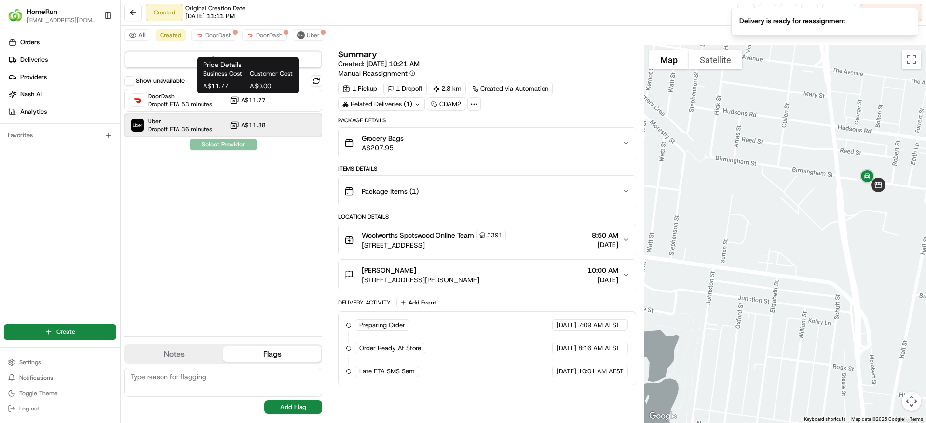
click at [239, 118] on div "Uber Dropoff ETA 36 minutes A$11.88" at bounding box center [223, 125] width 198 height 23
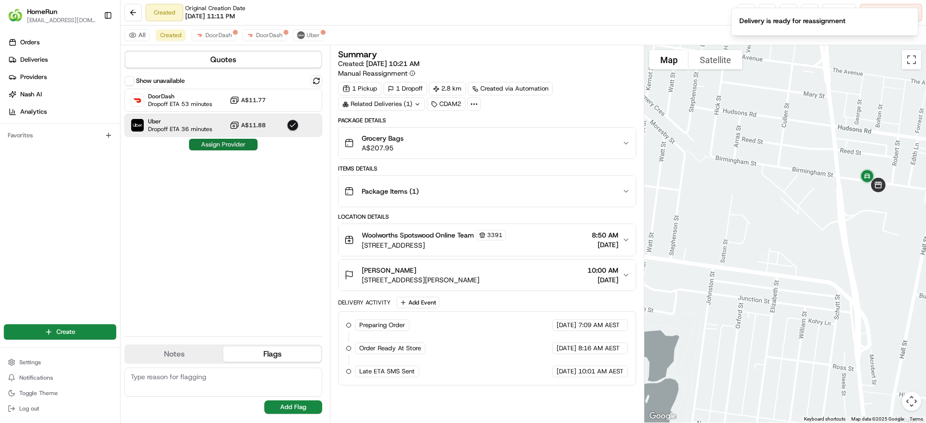
click at [229, 142] on button "Assign Provider" at bounding box center [223, 145] width 68 height 12
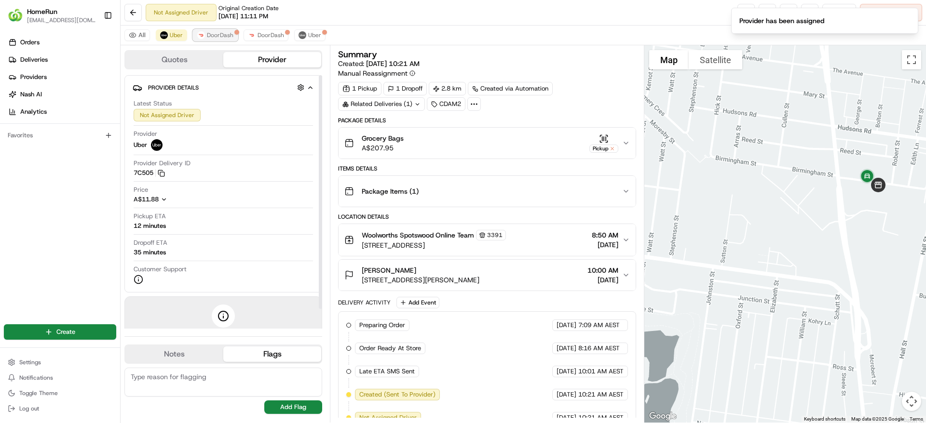
click at [221, 36] on span "DoorDash" at bounding box center [220, 35] width 27 height 8
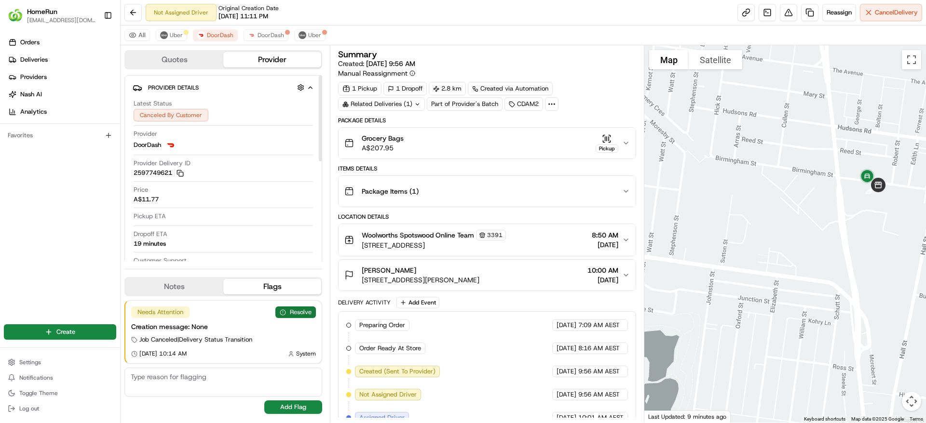
click at [299, 309] on button "Resolve" at bounding box center [295, 313] width 40 height 12
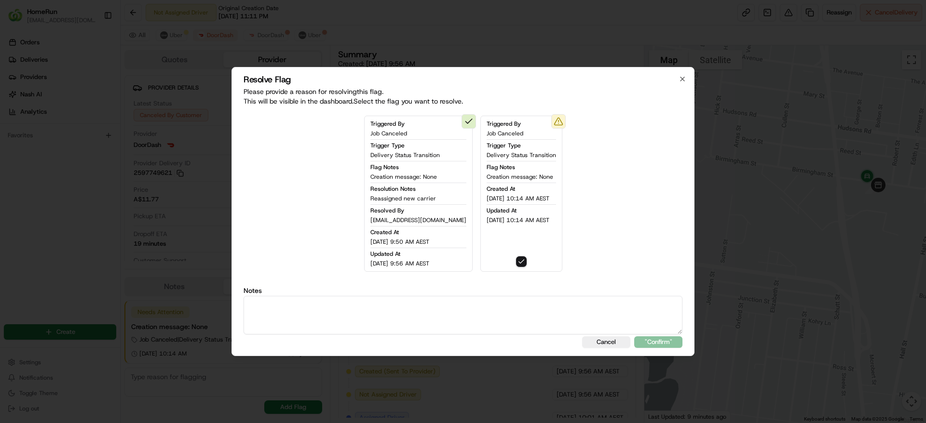
type button "on"
click at [445, 296] on textarea at bounding box center [462, 315] width 439 height 39
paste textarea "Bundled Order - Uncollected in Andy, Reassigned with new carrier"
type textarea "Bundled Order - Uncollected in Andy, Reassigned with new carrier"
click at [653, 345] on button ""Confirm"" at bounding box center [658, 342] width 48 height 12
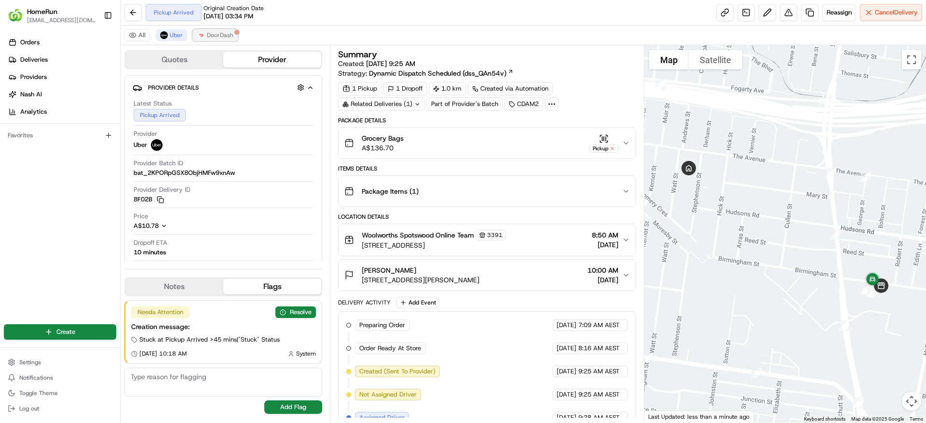
click at [217, 37] on span "DoorDash" at bounding box center [220, 35] width 27 height 8
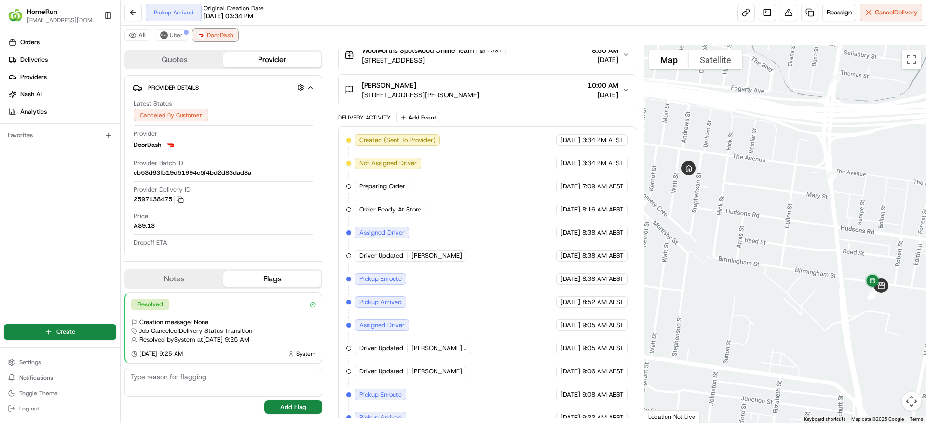
scroll to position [245, 0]
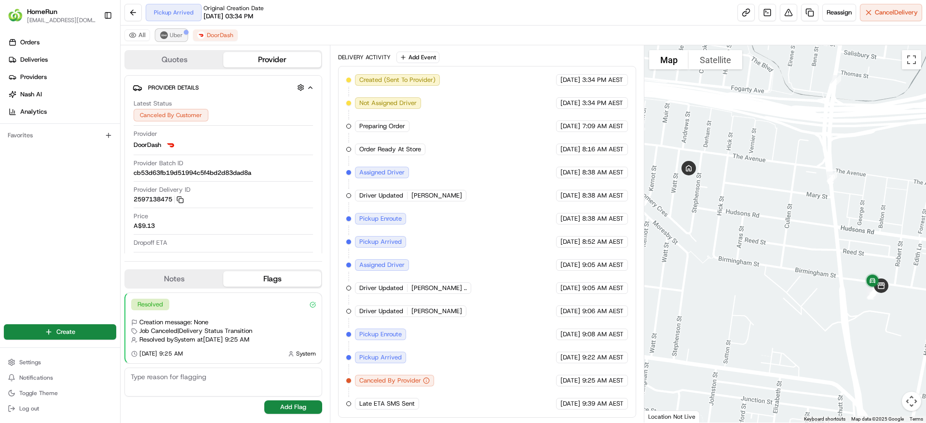
click at [172, 35] on span "Uber" at bounding box center [176, 35] width 13 height 8
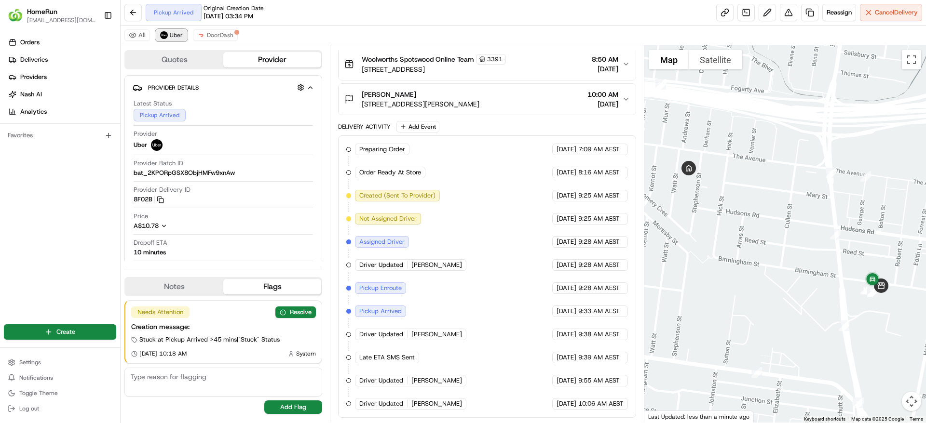
scroll to position [176, 0]
click at [838, 5] on button "Reassign" at bounding box center [839, 12] width 34 height 17
click at [833, 15] on span "Reassign" at bounding box center [838, 12] width 25 height 9
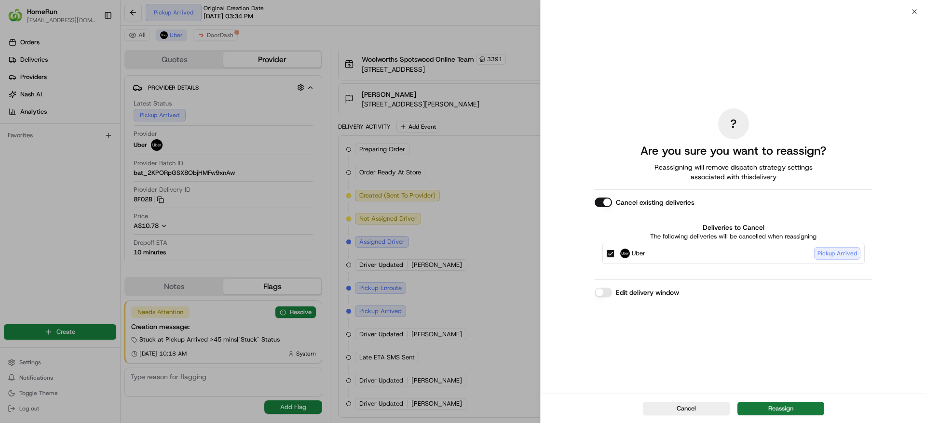
click at [797, 406] on button "Reassign" at bounding box center [780, 408] width 87 height 13
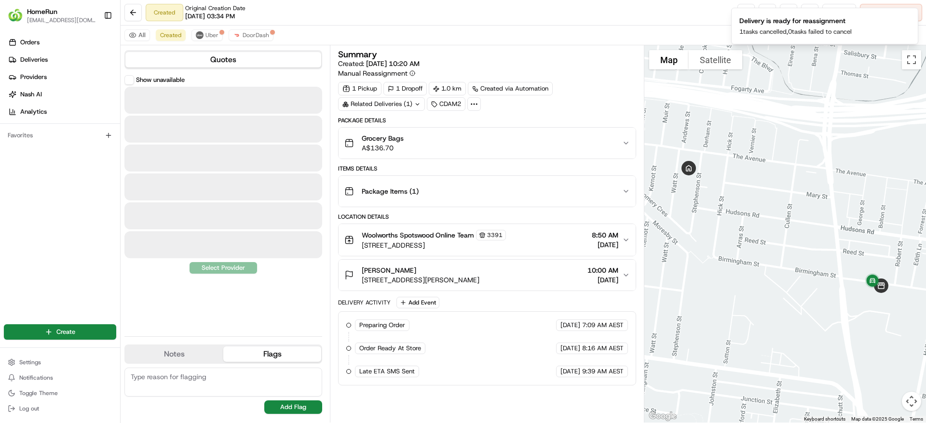
scroll to position [0, 0]
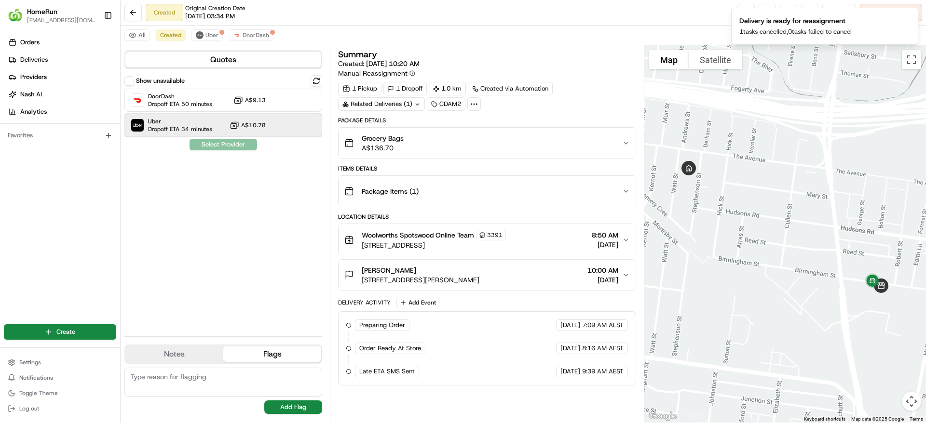
click at [221, 116] on div "Uber Dropoff ETA 34 minutes A$10.78" at bounding box center [223, 125] width 198 height 23
click at [220, 139] on button "Assign Provider" at bounding box center [223, 145] width 68 height 12
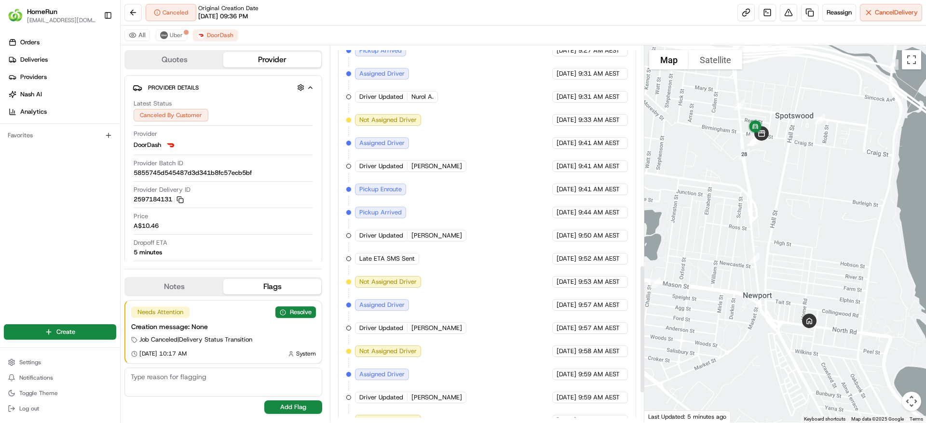
scroll to position [731, 0]
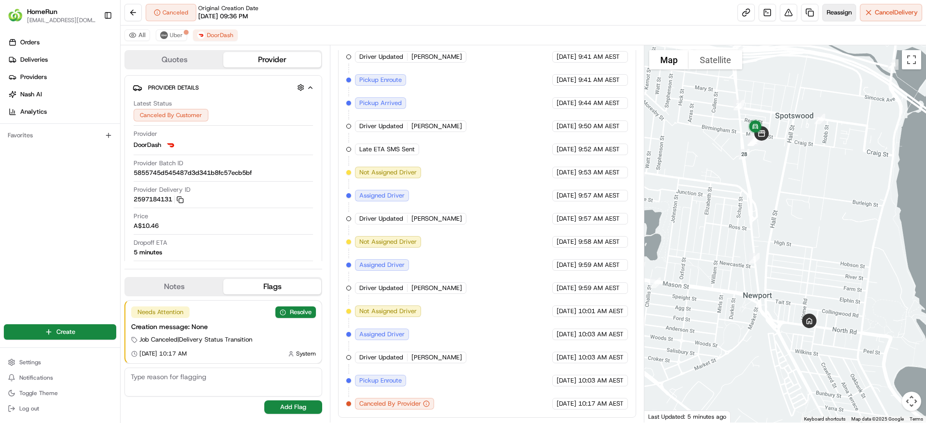
click at [835, 13] on span "Reassign" at bounding box center [838, 12] width 25 height 9
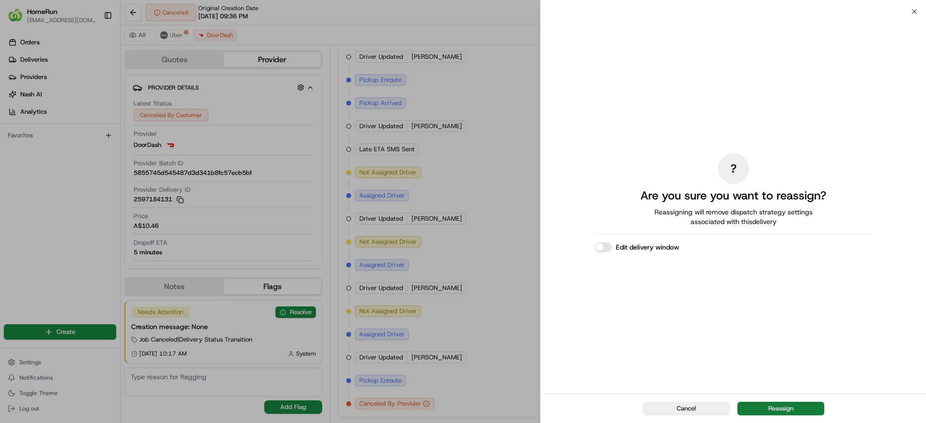
click at [786, 404] on button "Reassign" at bounding box center [780, 408] width 87 height 13
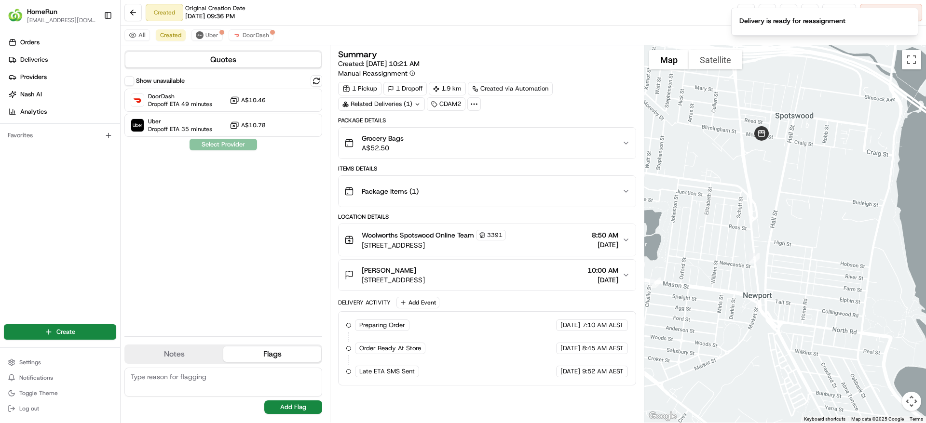
scroll to position [0, 0]
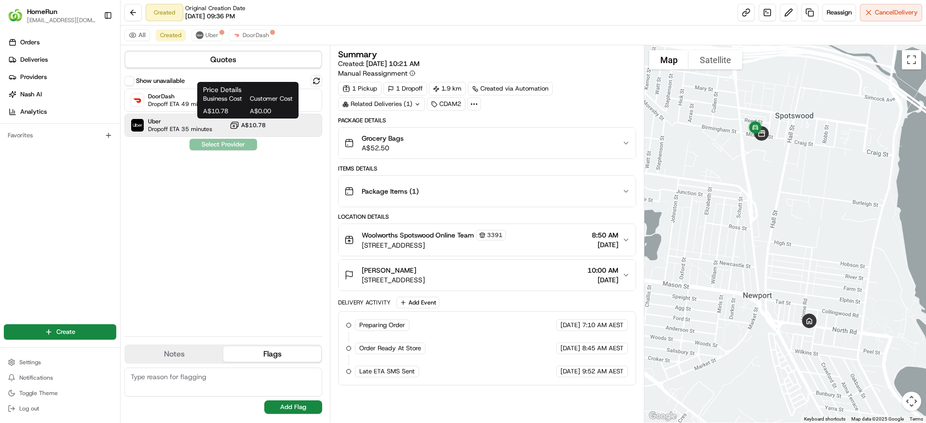
click at [257, 122] on span "A$10.78" at bounding box center [253, 125] width 25 height 8
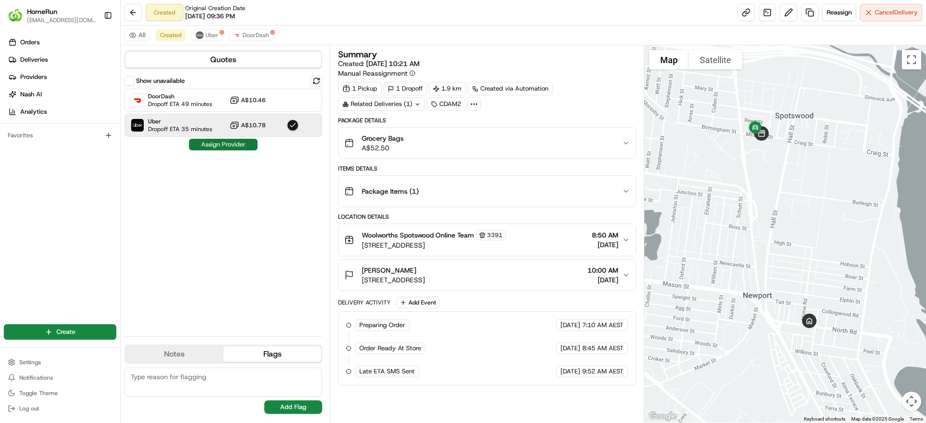
click at [229, 148] on button "Assign Provider" at bounding box center [223, 145] width 68 height 12
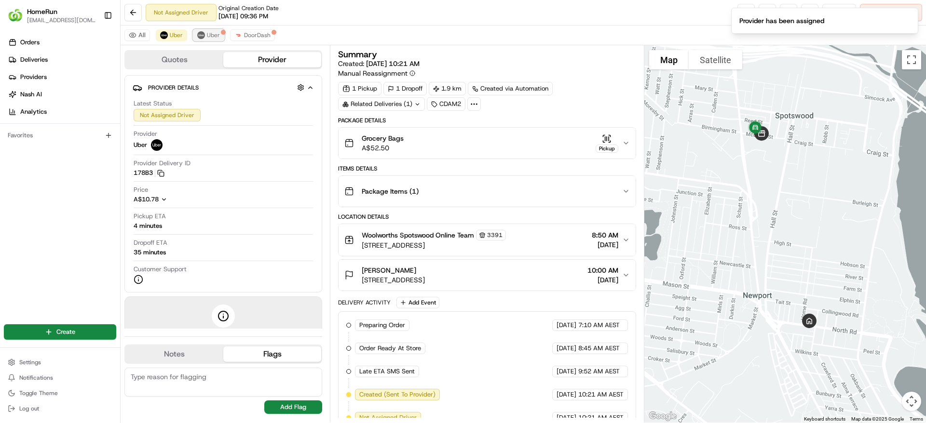
click at [212, 34] on span "Uber" at bounding box center [213, 35] width 13 height 8
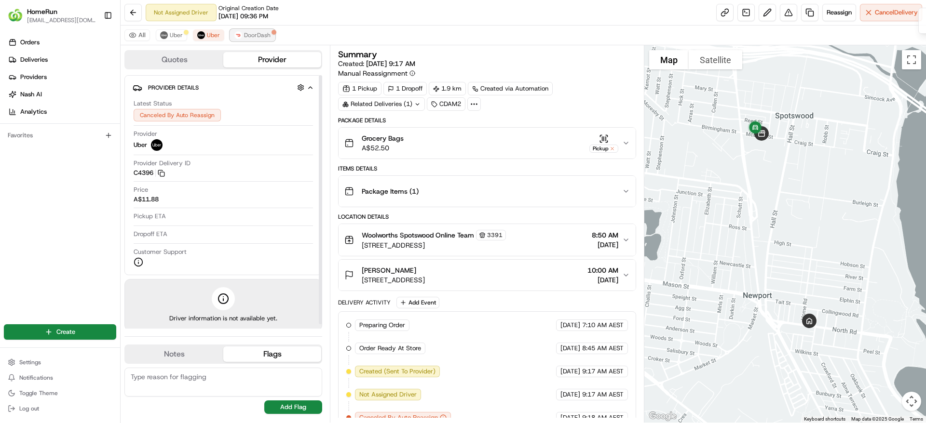
click at [262, 30] on button "DoorDash" at bounding box center [252, 35] width 45 height 12
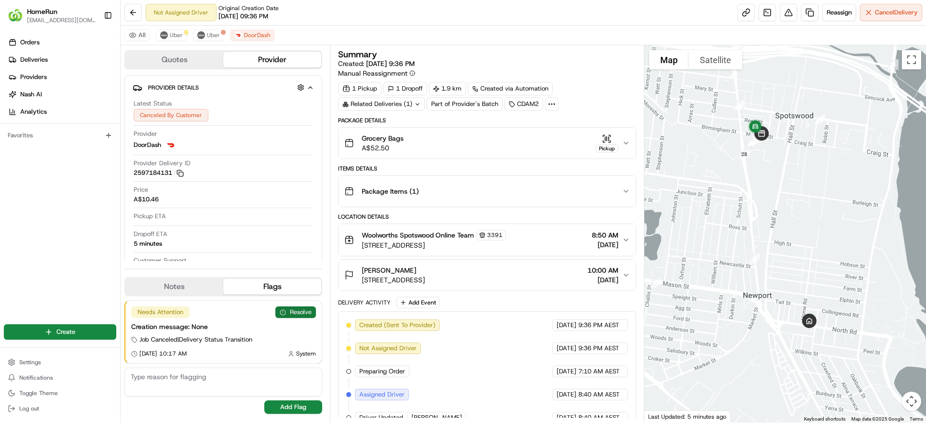
click at [294, 309] on button "Resolve" at bounding box center [295, 313] width 40 height 12
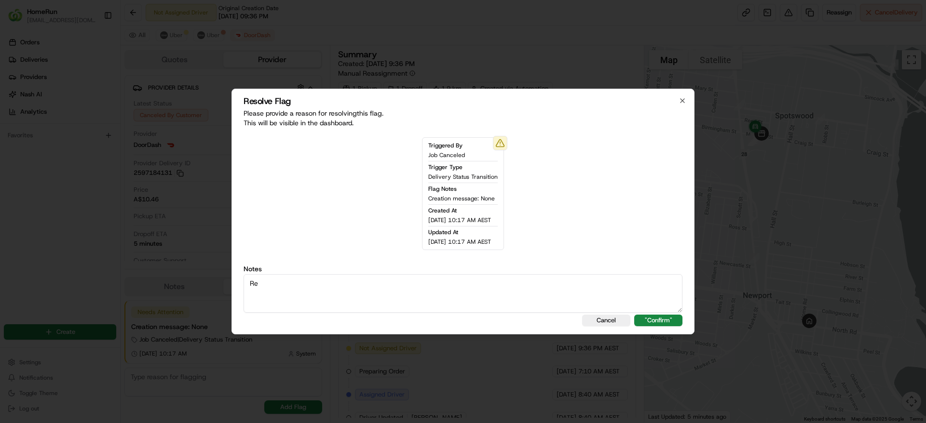
type textarea "R"
drag, startPoint x: 437, startPoint y: 291, endPoint x: 206, endPoint y: 297, distance: 231.5
click at [206, 297] on body "HomeRun [EMAIL_ADDRESS][DOMAIN_NAME] Toggle Sidebar Orders Deliveries Providers…" at bounding box center [463, 211] width 926 height 423
click at [405, 288] on textarea "Bundled Order - Uncollected in Andy" at bounding box center [462, 293] width 439 height 39
drag, startPoint x: 508, startPoint y: 284, endPoint x: 109, endPoint y: 263, distance: 398.8
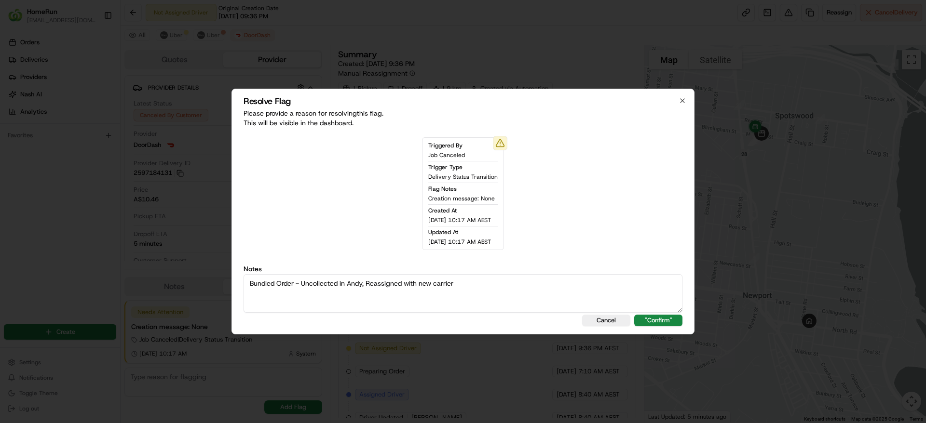
click at [109, 263] on body "HomeRun jpinekubica1@woolworths.com.au Toggle Sidebar Orders Deliveries Provide…" at bounding box center [463, 211] width 926 height 423
type textarea "Bundled Order - Uncollected in Andy, Reassigned with new carrier"
click at [668, 314] on div "Resolve Flag Please provide a reason for resolving this flag . This will be vis…" at bounding box center [462, 212] width 463 height 246
click at [668, 315] on button ""Confirm"" at bounding box center [658, 321] width 48 height 12
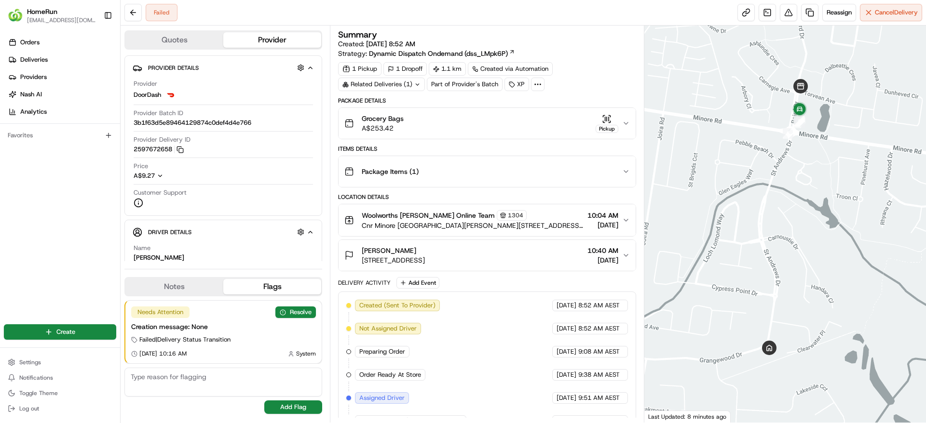
scroll to position [133, 0]
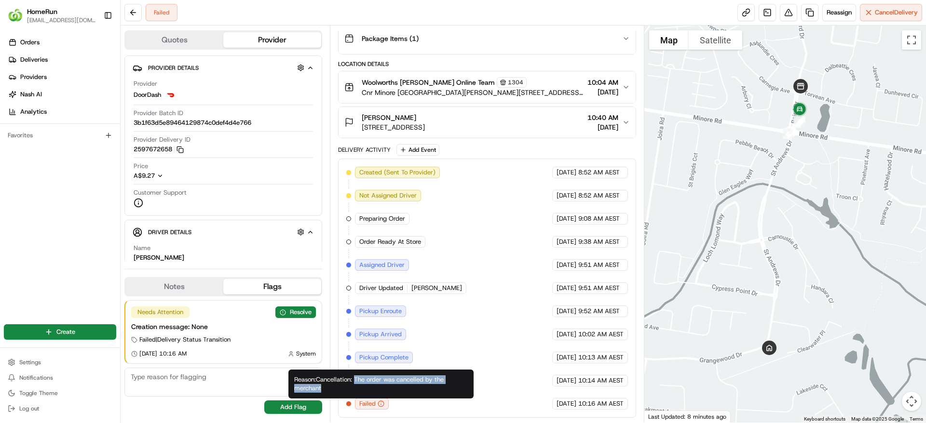
drag, startPoint x: 357, startPoint y: 381, endPoint x: 391, endPoint y: 387, distance: 34.8
click at [391, 387] on div "Reason: Cancellation: The order was cancelled by the merchant Reason: Cancellat…" at bounding box center [380, 384] width 185 height 29
copy div "The order was cancelled by the merchant"
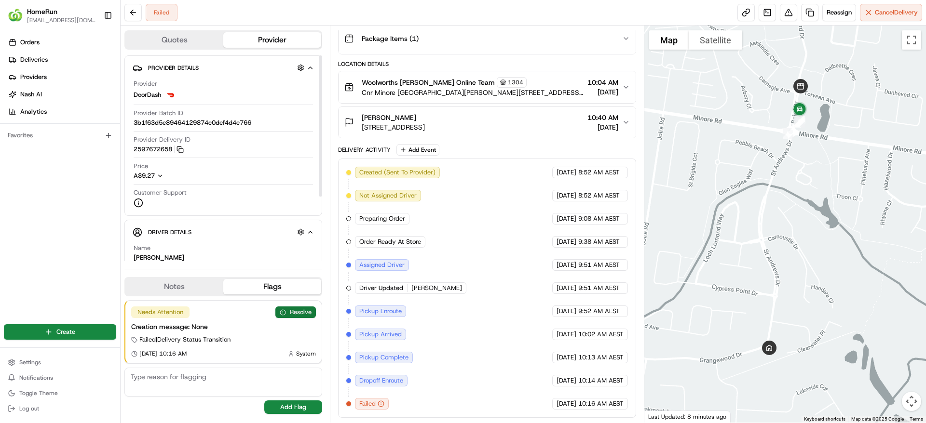
click at [288, 307] on button "Resolve" at bounding box center [295, 313] width 40 height 12
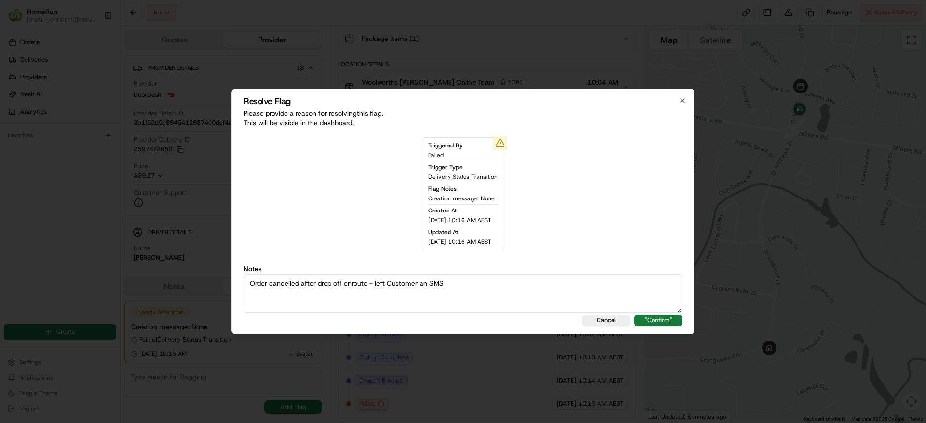
type textarea "Order cancelled after drop off enroute - left Customer an SMS"
click at [652, 322] on button ""Confirm"" at bounding box center [658, 321] width 48 height 12
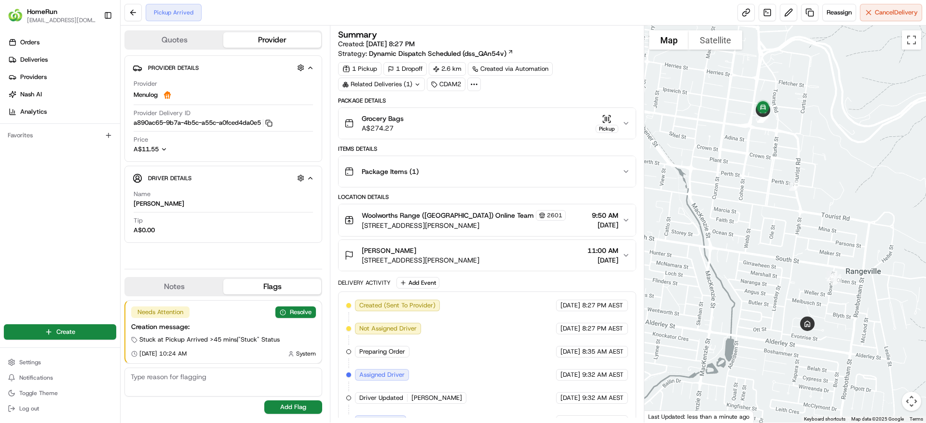
click at [844, 23] on div "Pickup Arrived Reassign Cancel Delivery" at bounding box center [523, 13] width 805 height 26
click at [842, 19] on button "Reassign" at bounding box center [839, 12] width 34 height 17
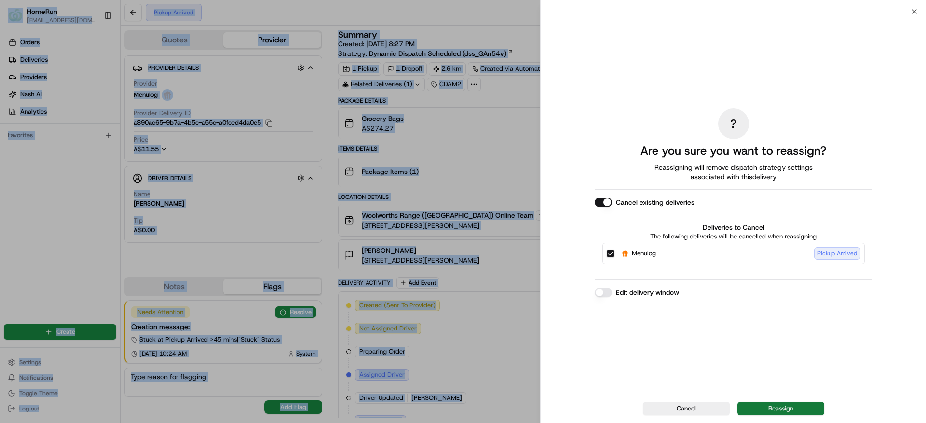
click at [766, 406] on button "Reassign" at bounding box center [780, 408] width 87 height 13
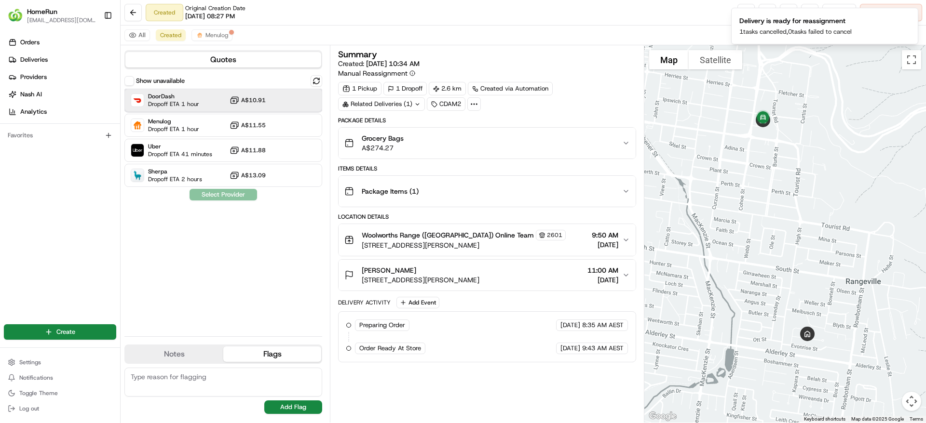
click at [185, 107] on span "Dropoff ETA 1 hour" at bounding box center [173, 104] width 51 height 8
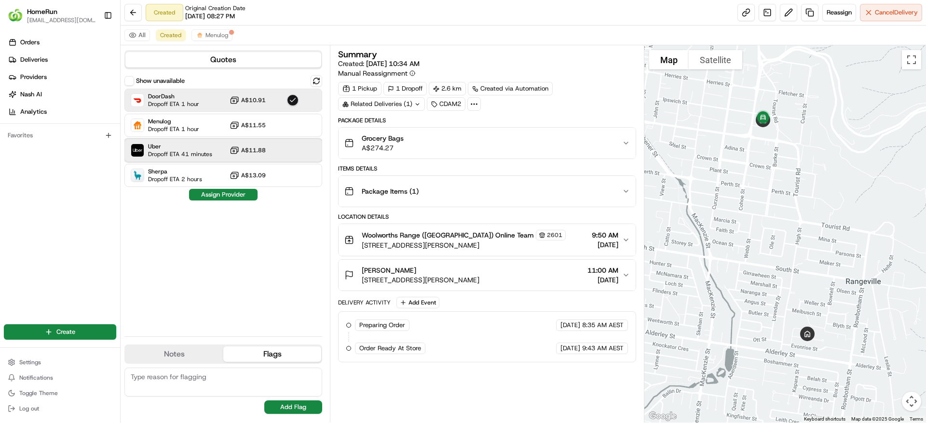
click at [212, 156] on div "Uber Dropoff ETA 41 minutes A$11.88" at bounding box center [223, 150] width 198 height 23
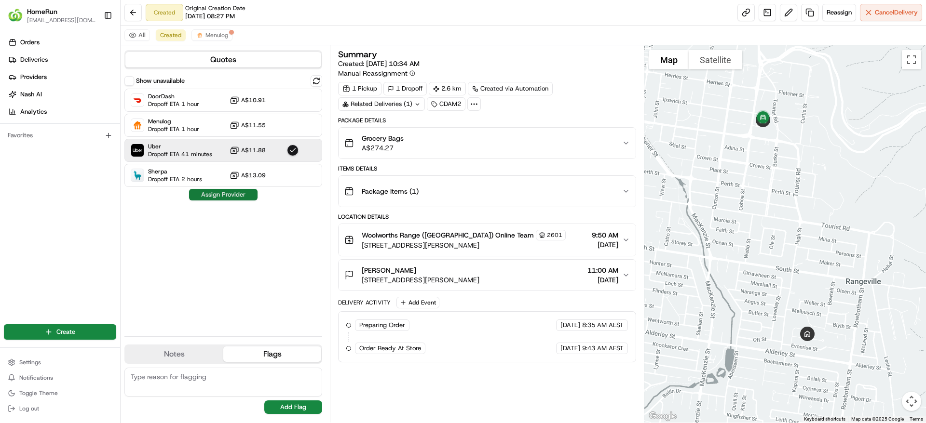
click at [222, 193] on button "Assign Provider" at bounding box center [223, 195] width 68 height 12
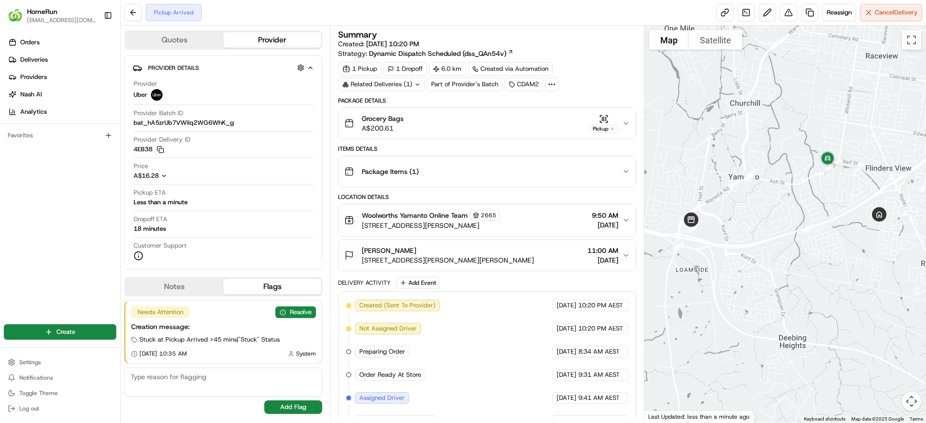
scroll to position [87, 0]
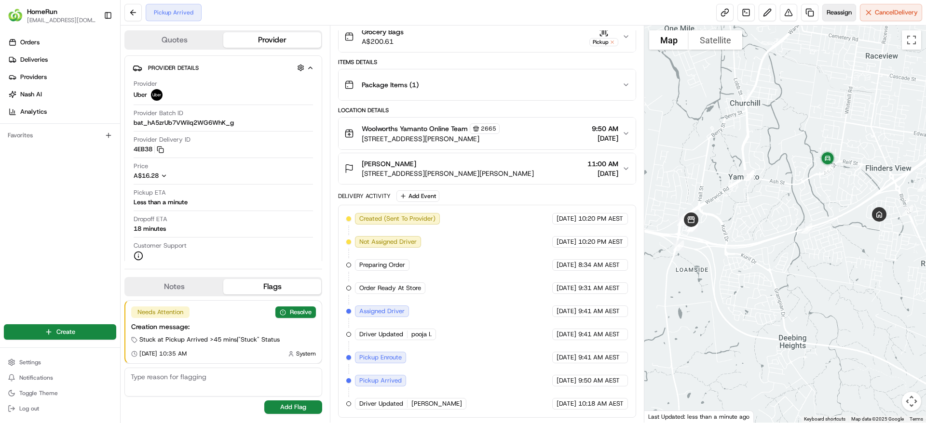
click at [828, 10] on span "Reassign" at bounding box center [838, 12] width 25 height 9
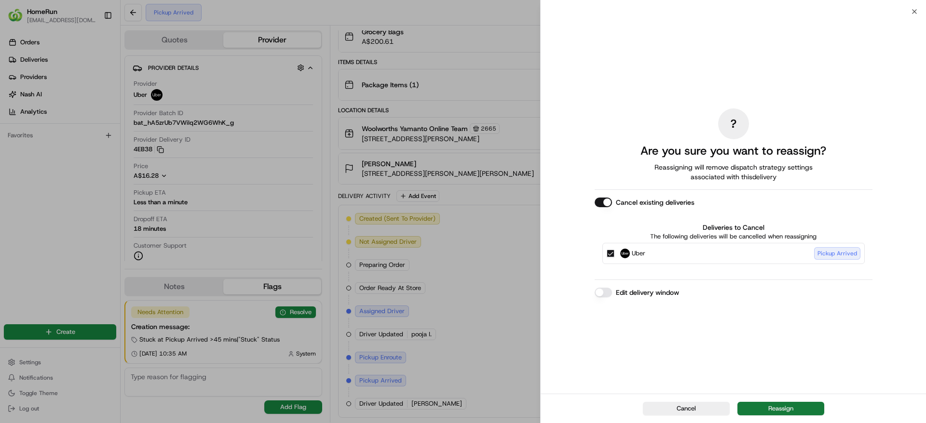
click at [770, 410] on button "Reassign" at bounding box center [780, 408] width 87 height 13
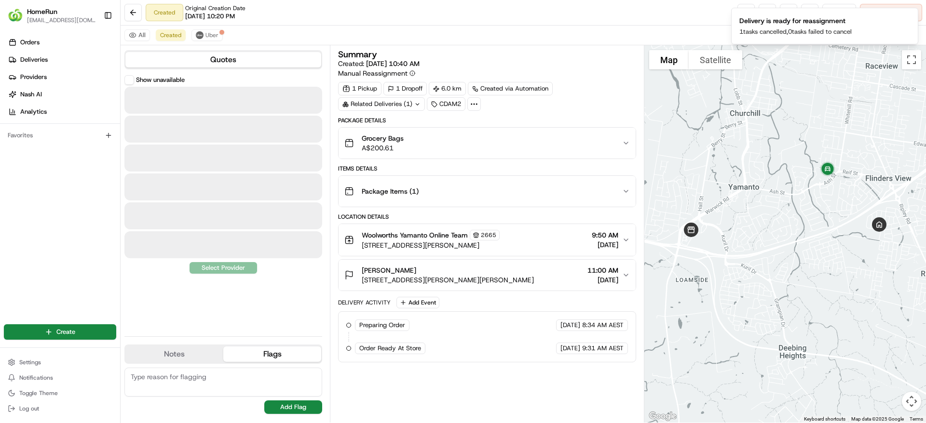
scroll to position [0, 0]
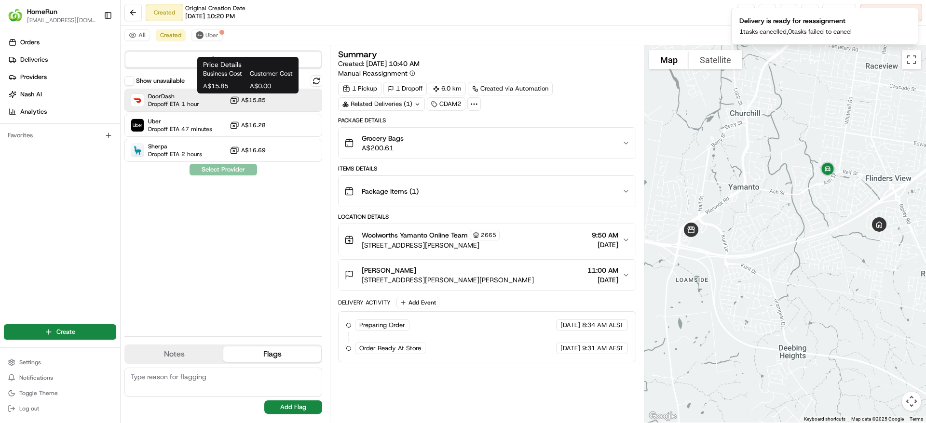
click at [236, 99] on icon at bounding box center [234, 100] width 10 height 10
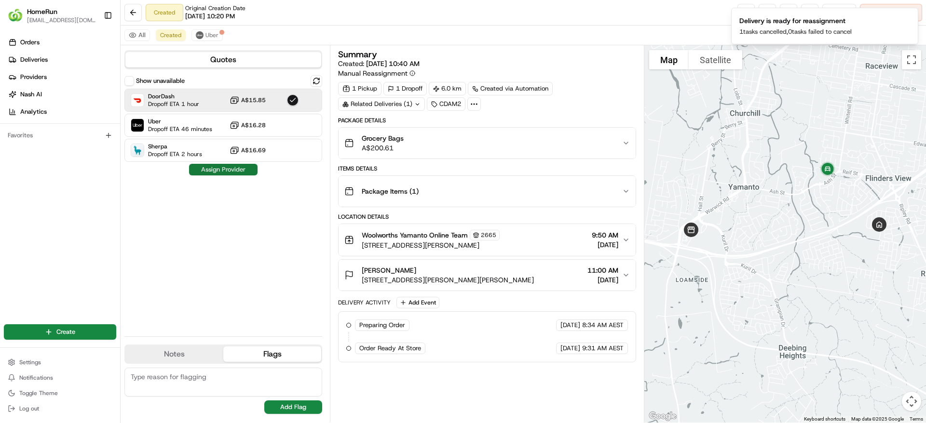
click at [221, 164] on button "Assign Provider" at bounding box center [223, 170] width 68 height 12
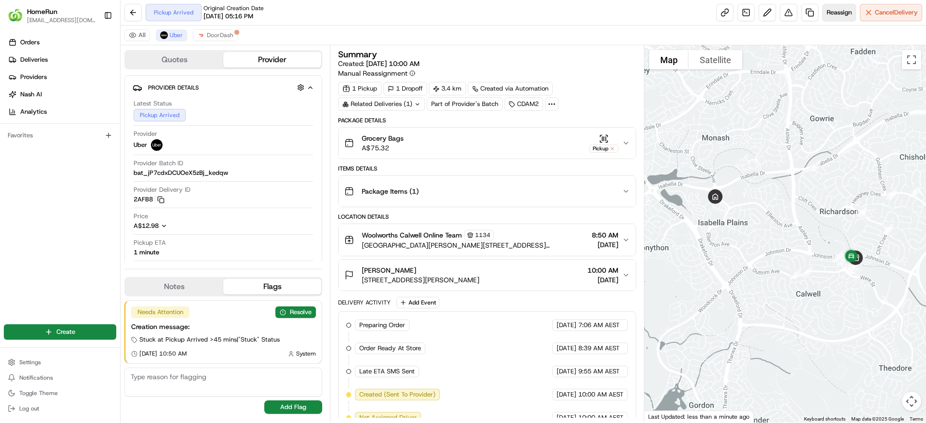
click at [845, 13] on span "Reassign" at bounding box center [838, 12] width 25 height 9
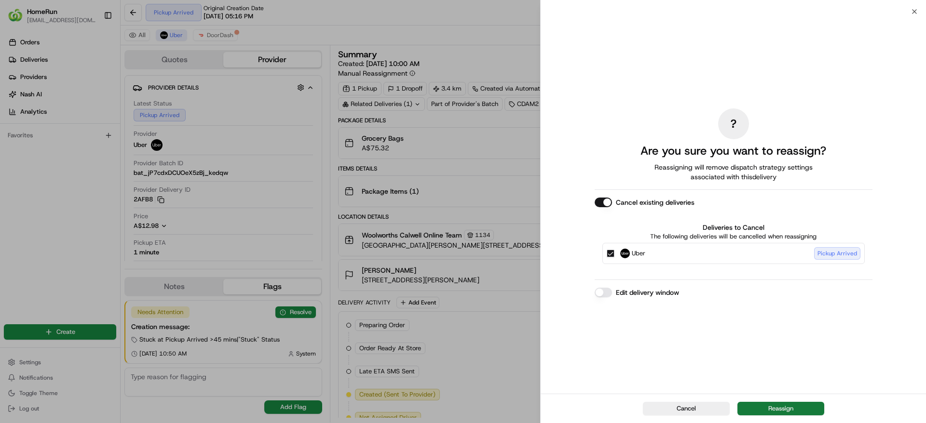
click at [762, 407] on button "Reassign" at bounding box center [780, 408] width 87 height 13
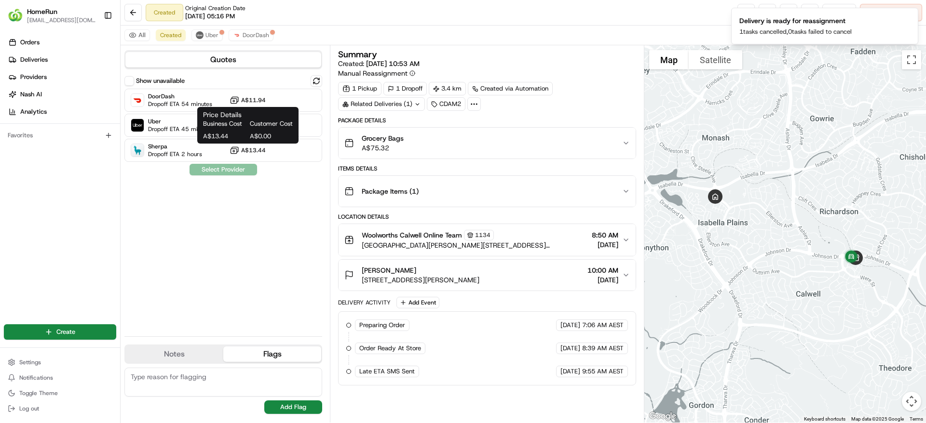
click at [206, 120] on span "Business Cost" at bounding box center [224, 124] width 43 height 9
click at [202, 128] on div "Price Details Business Cost Customer Cost A$13.44 A$0.00 Price Details Business…" at bounding box center [247, 125] width 101 height 37
click at [181, 127] on span "Dropoff ETA 45 minutes" at bounding box center [180, 129] width 64 height 8
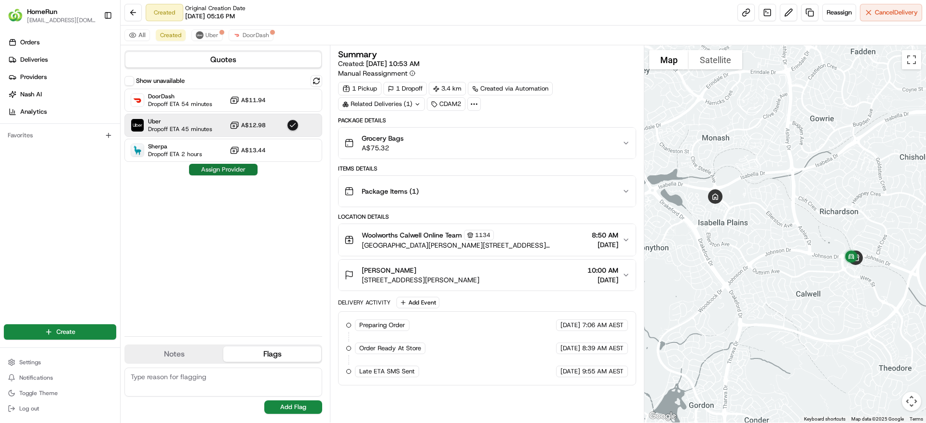
click at [226, 167] on button "Assign Provider" at bounding box center [223, 170] width 68 height 12
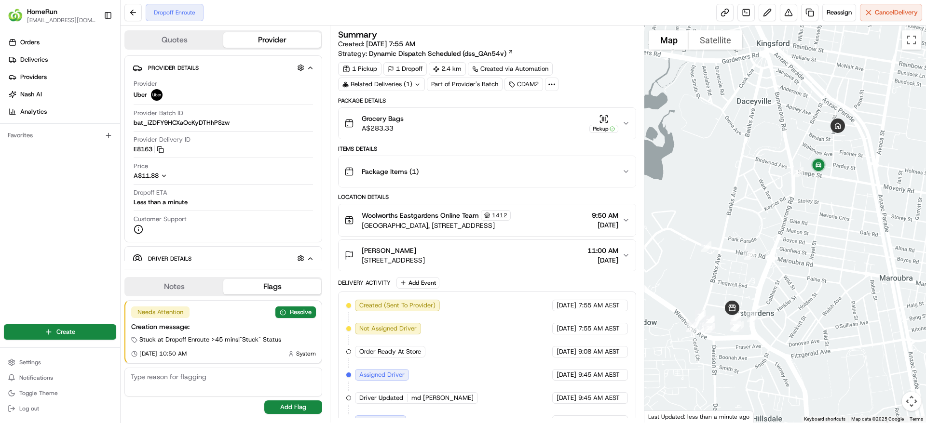
click at [843, 148] on div at bounding box center [785, 224] width 282 height 397
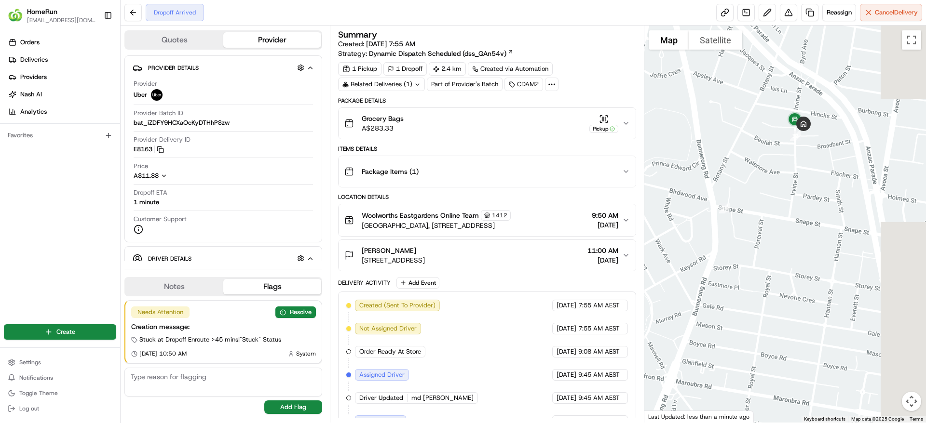
drag, startPoint x: 818, startPoint y: 163, endPoint x: 766, endPoint y: 177, distance: 53.8
click at [766, 177] on div at bounding box center [785, 224] width 282 height 397
